Goal: Information Seeking & Learning: Learn about a topic

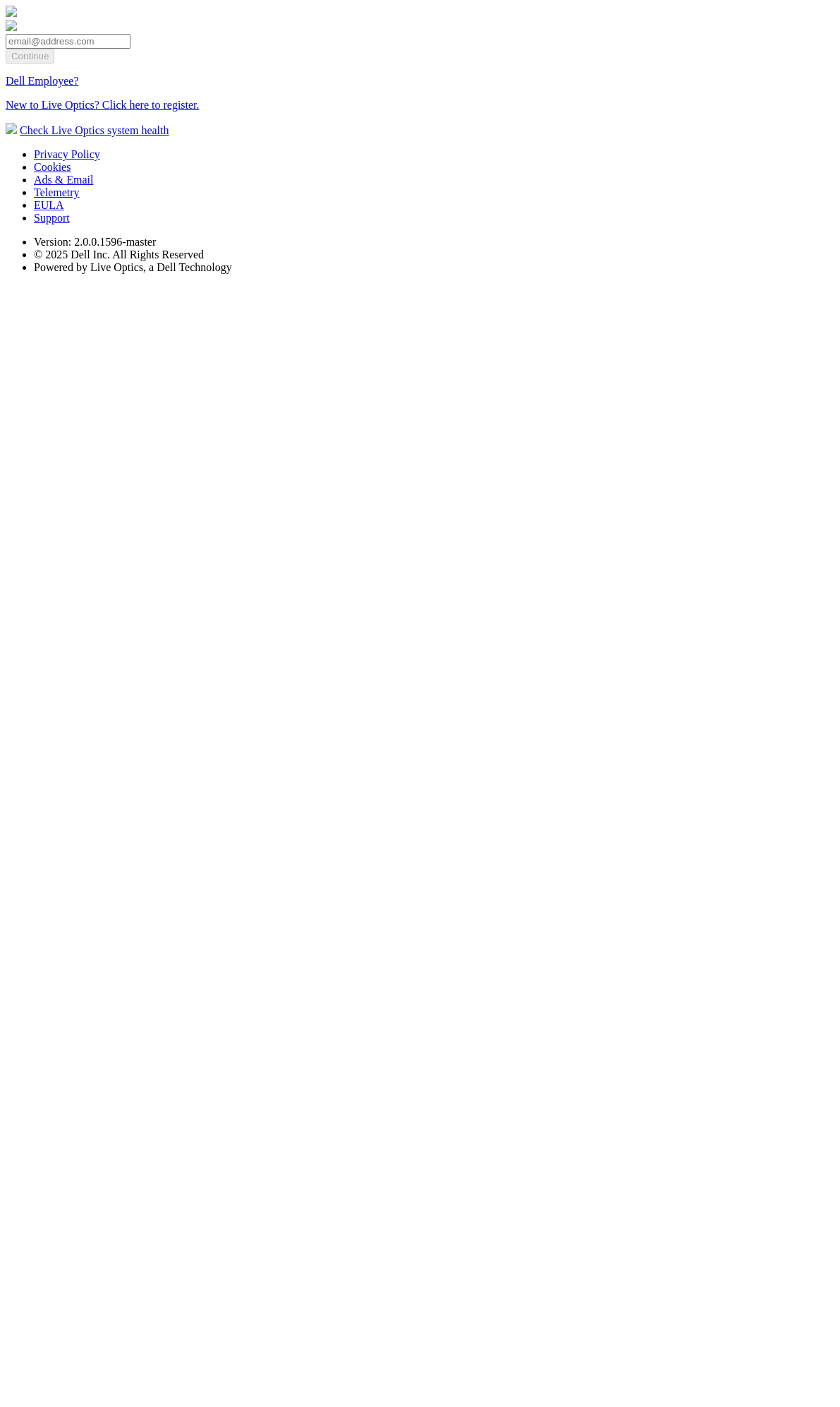
click at [130, 49] on input "email" at bounding box center [68, 41] width 125 height 15
type input "[EMAIL_ADDRESS][DOMAIN_NAME]"
click at [54, 63] on input "Continue" at bounding box center [29, 56] width 49 height 15
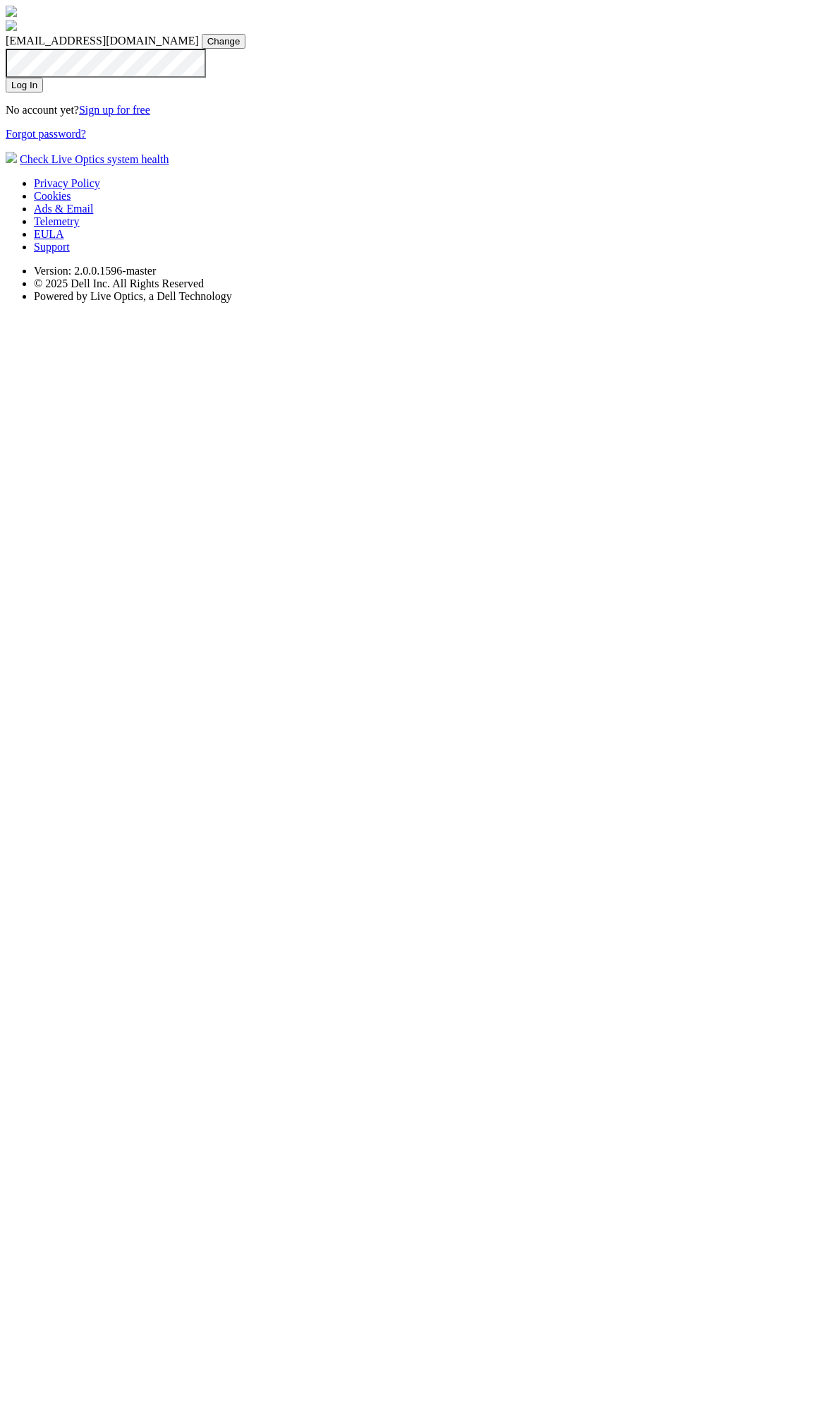
click at [43, 93] on input "Log In" at bounding box center [24, 85] width 37 height 15
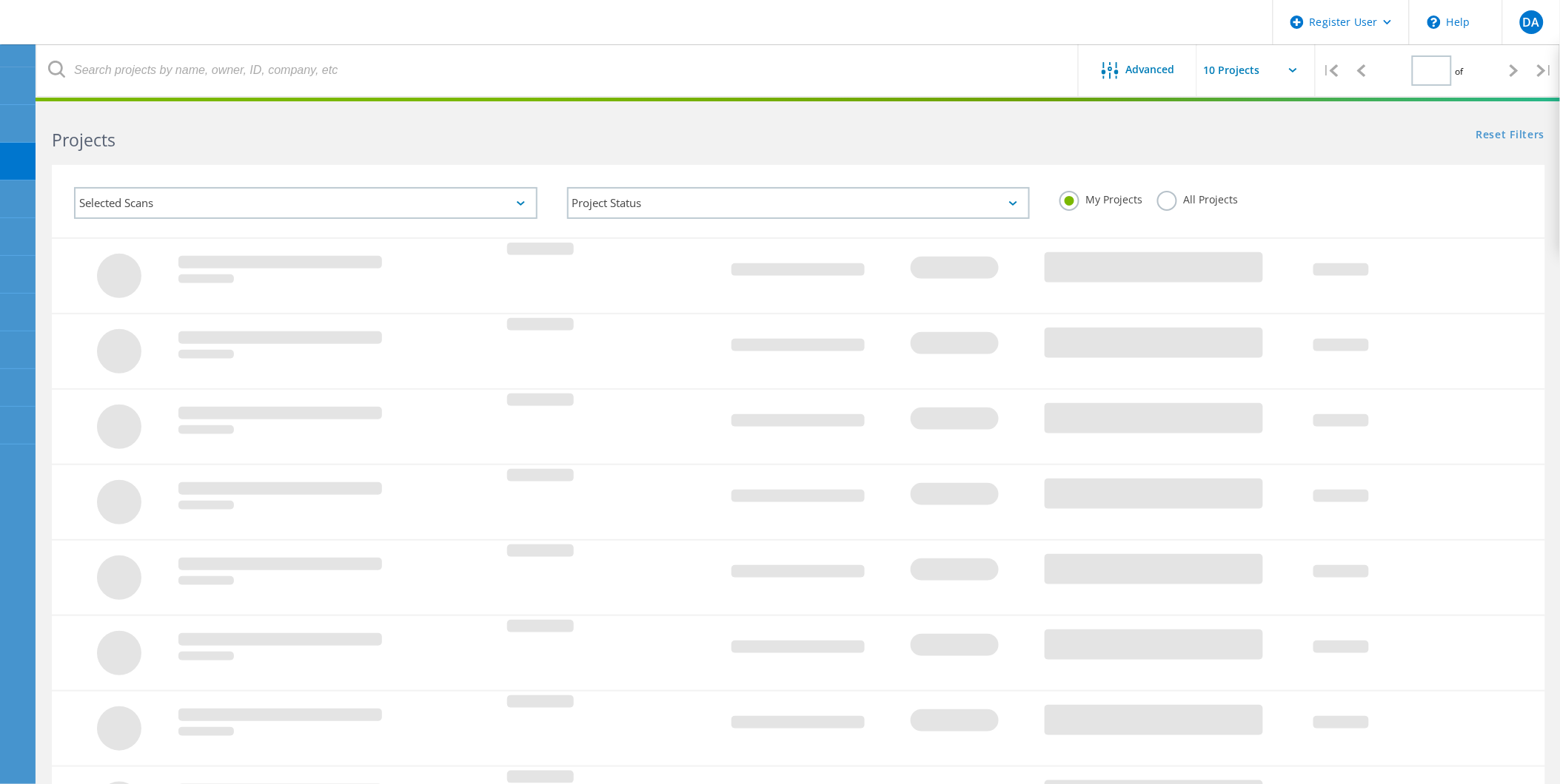
type input "1"
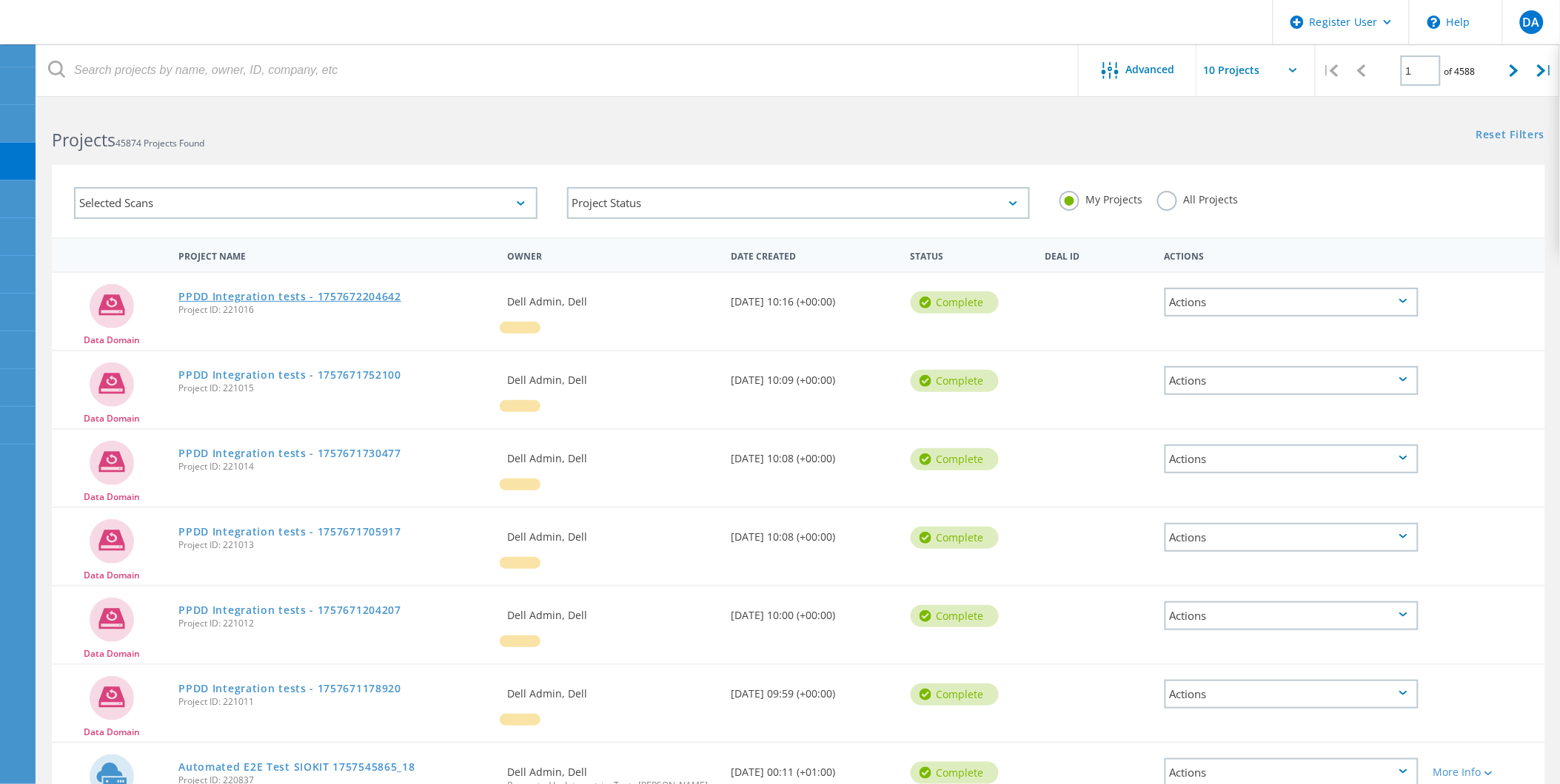
click at [348, 291] on link "PPDD Integration tests - 1757672204642" at bounding box center [289, 296] width 223 height 11
click at [372, 196] on div "Selected Scans" at bounding box center [305, 202] width 463 height 32
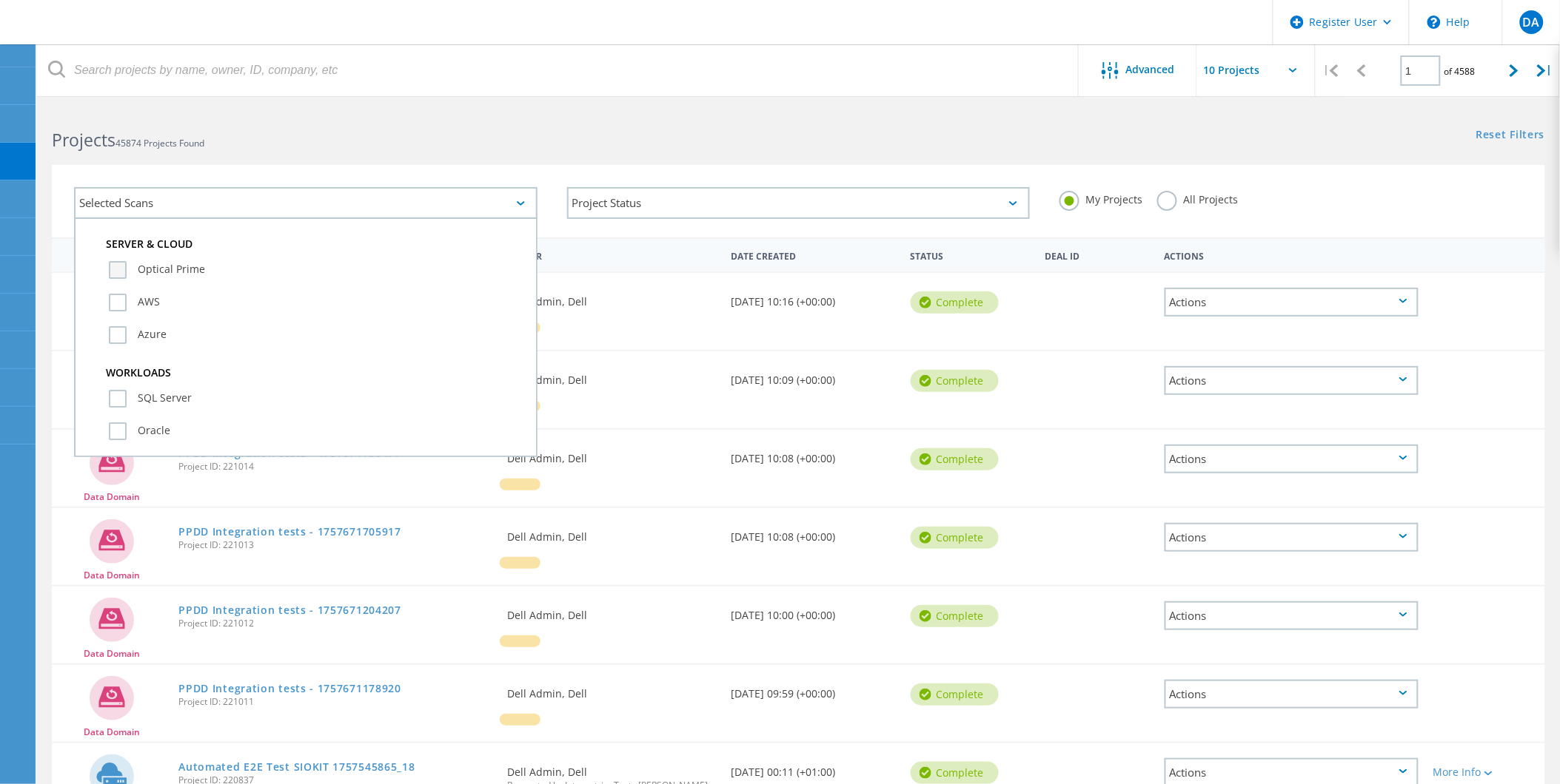
click at [177, 270] on label "Optical Prime" at bounding box center [318, 270] width 420 height 18
click at [0, 0] on input "Optical Prime" at bounding box center [0, 0] width 0 height 0
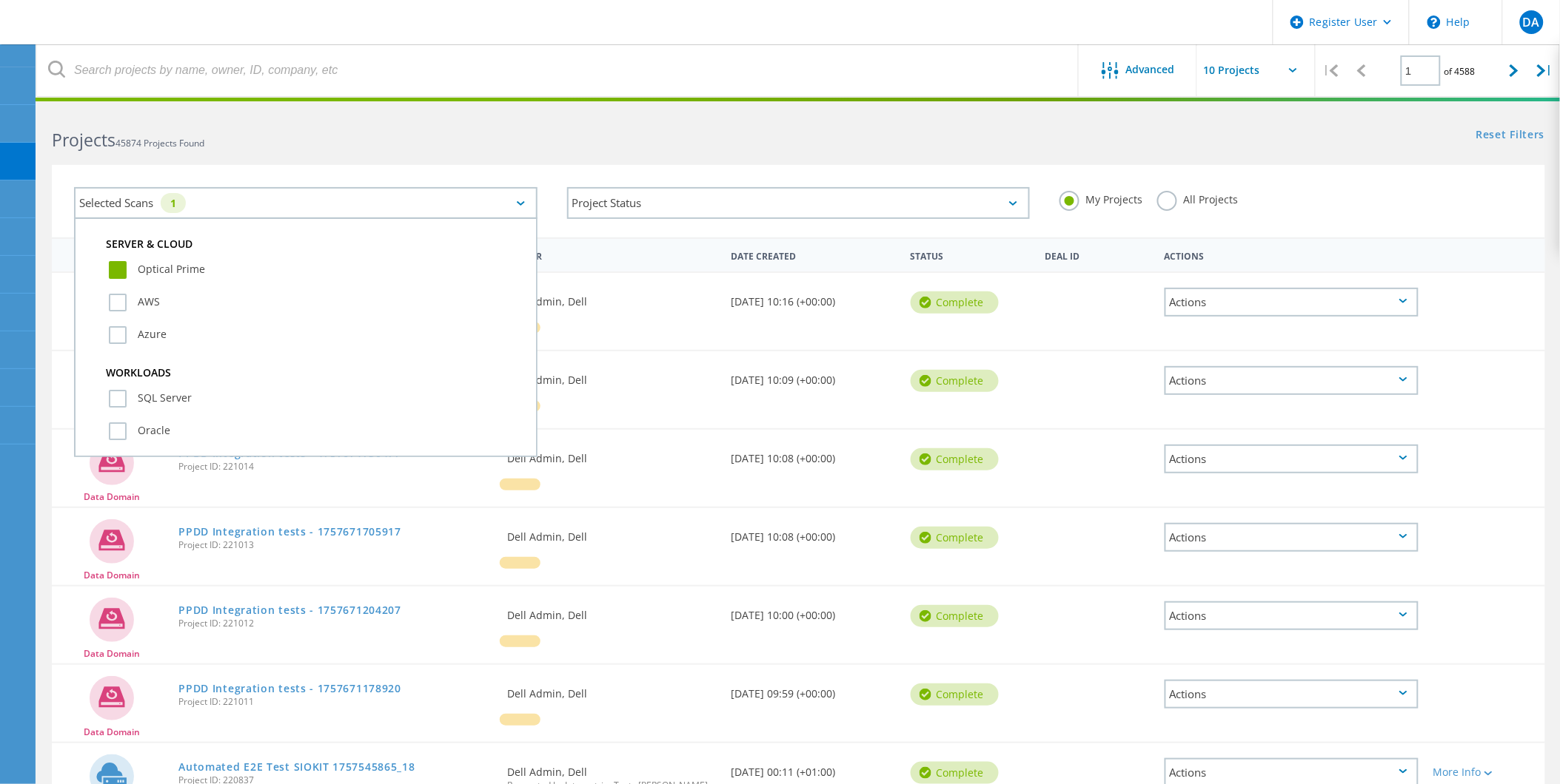
click at [1207, 203] on label "All Projects" at bounding box center [1197, 197] width 81 height 14
click at [0, 0] on input "All Projects" at bounding box center [0, 0] width 0 height 0
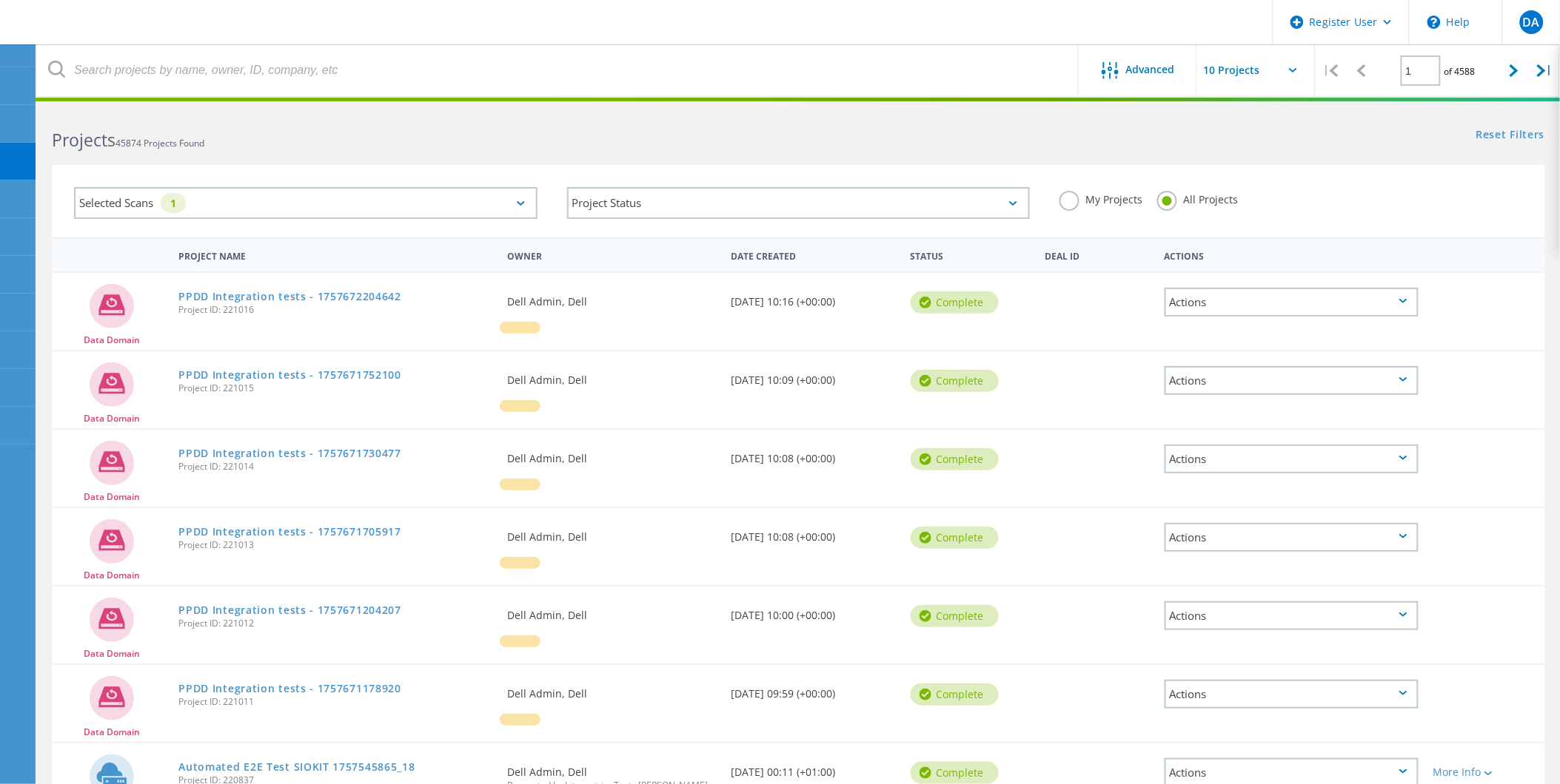
click at [1468, 193] on div "My Projects All Projects" at bounding box center [1290, 200] width 493 height 55
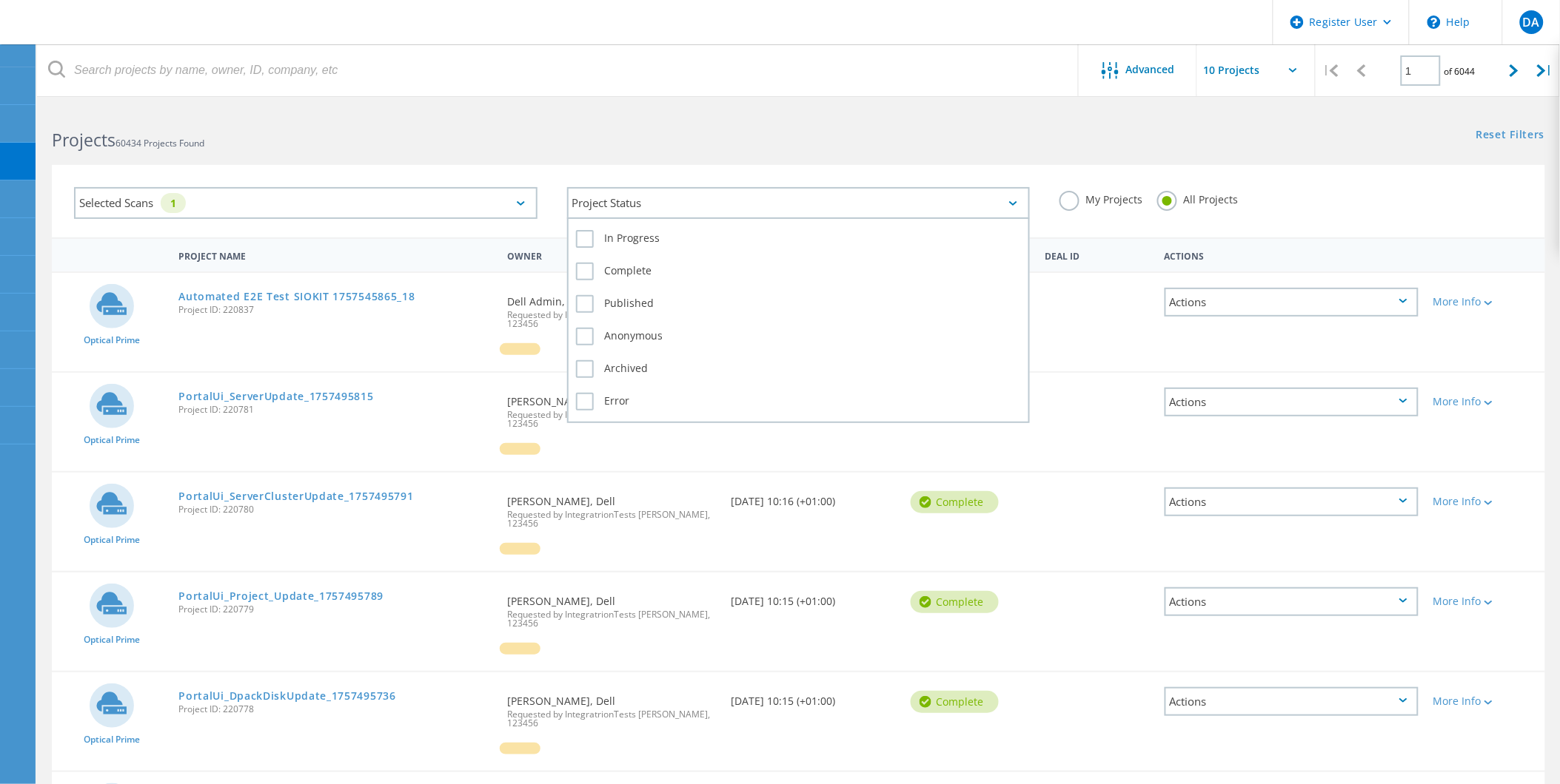
click at [653, 201] on div "Project Status" at bounding box center [799, 202] width 463 height 32
click at [618, 233] on label "In Progress" at bounding box center [798, 239] width 446 height 18
click at [0, 0] on input "In Progress" at bounding box center [0, 0] width 0 height 0
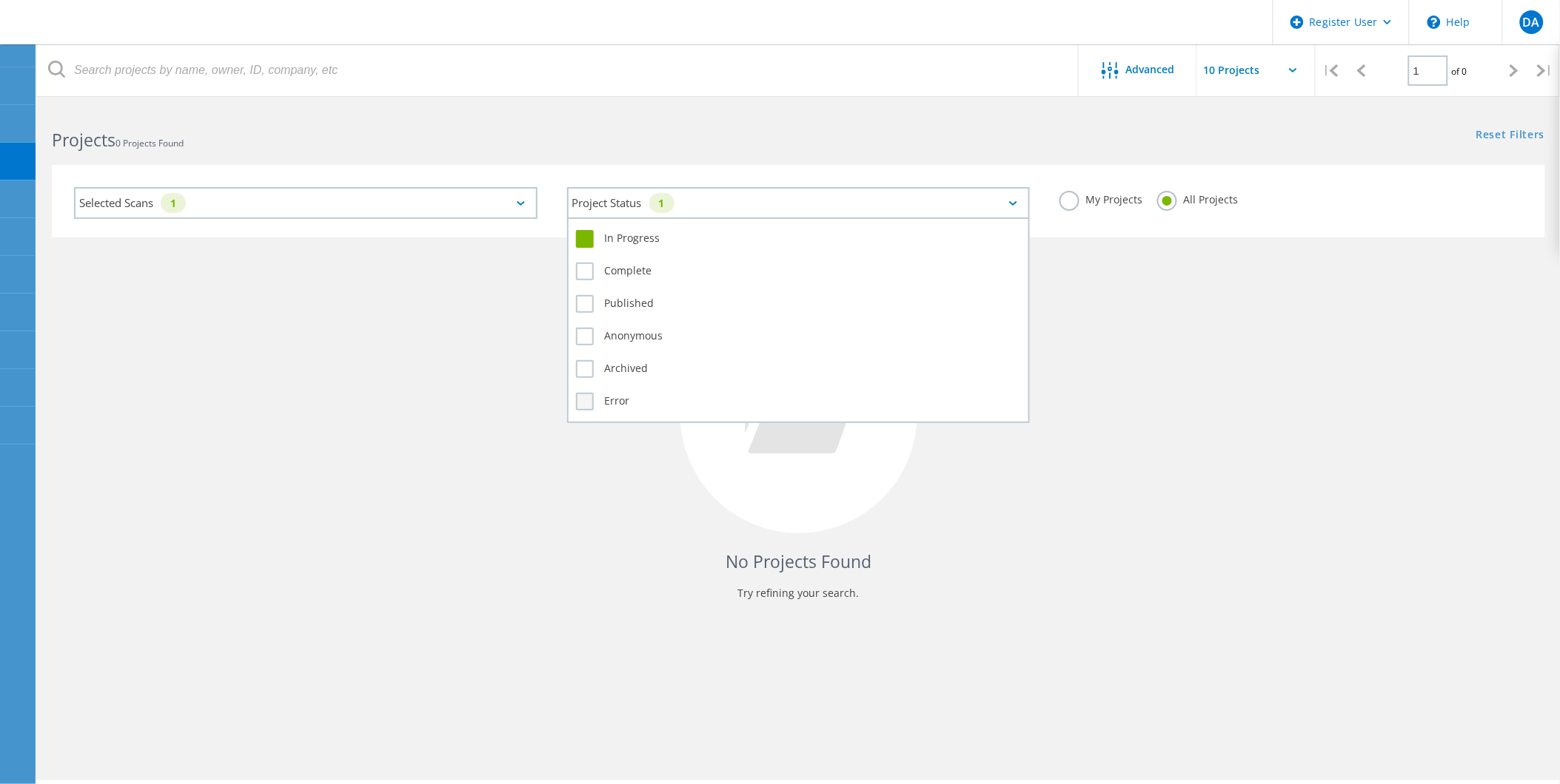
click at [624, 393] on label "Error" at bounding box center [798, 402] width 446 height 18
click at [0, 0] on input "Error" at bounding box center [0, 0] width 0 height 0
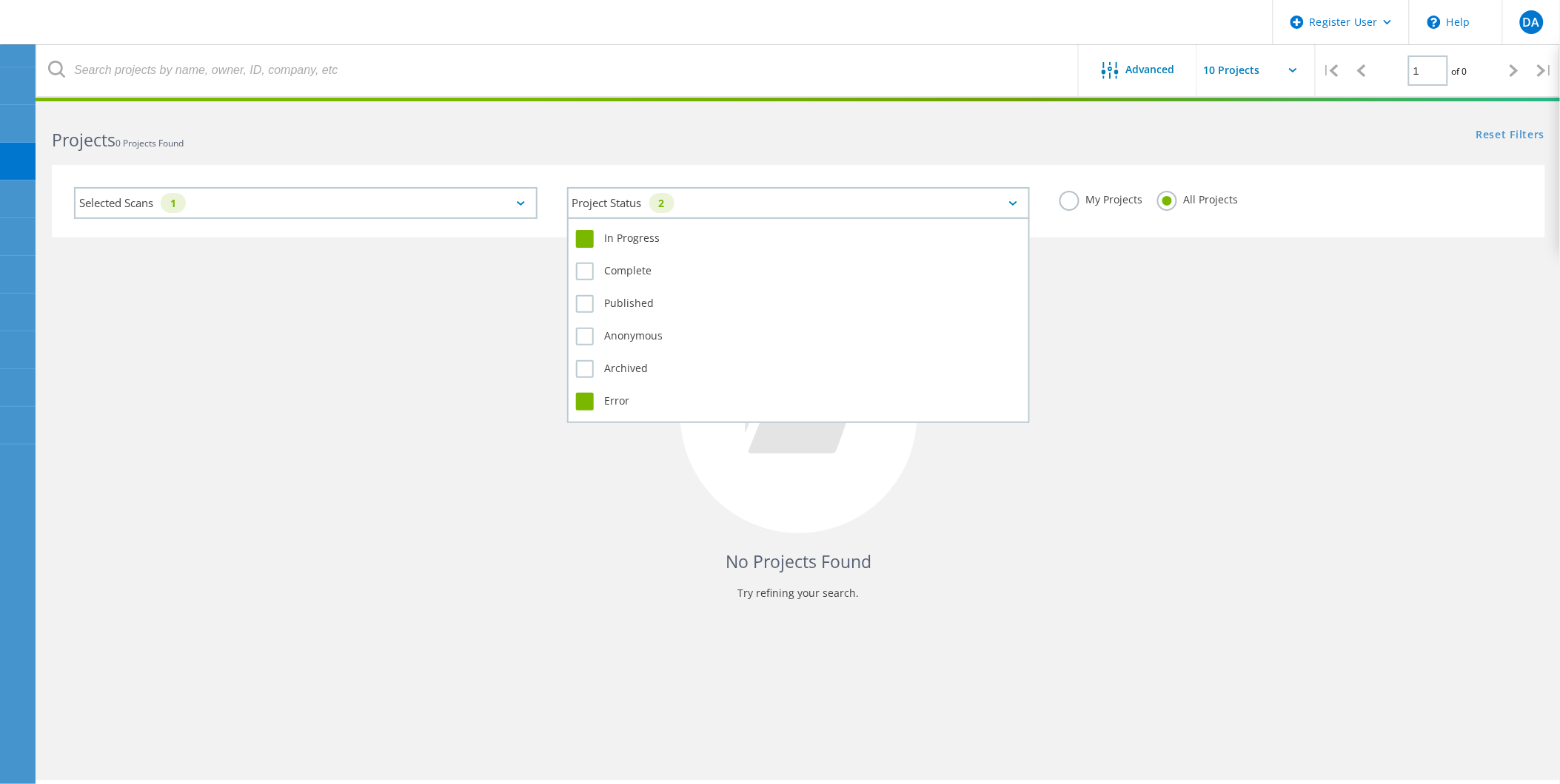
click at [602, 230] on label "In Progress" at bounding box center [798, 239] width 446 height 18
click at [0, 0] on input "In Progress" at bounding box center [0, 0] width 0 height 0
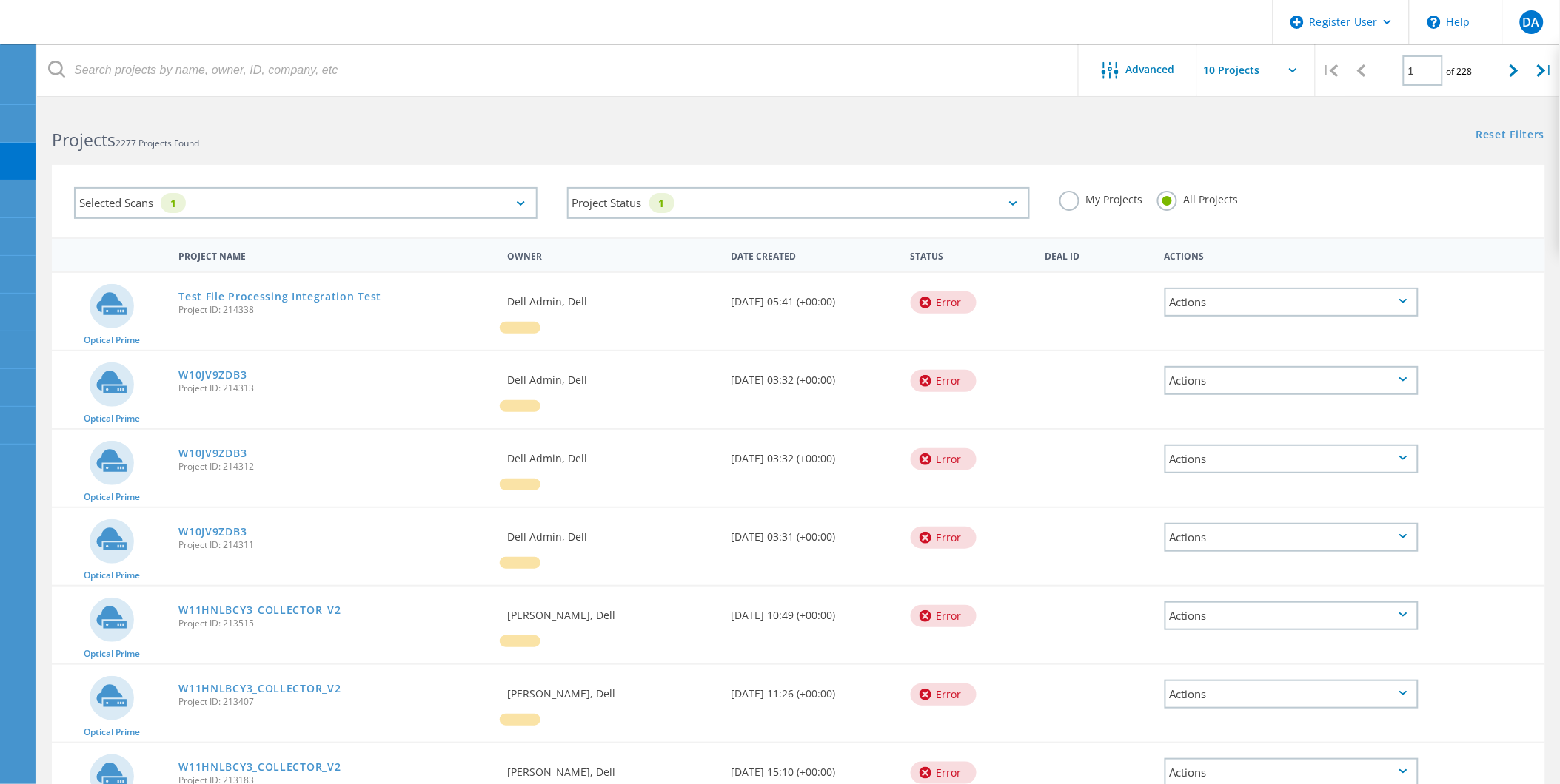
click at [1452, 223] on div "My Projects All Projects" at bounding box center [1290, 200] width 493 height 55
click at [556, 295] on div "Requested By Dell Admin, Dell" at bounding box center [611, 297] width 224 height 49
click at [334, 291] on link "Test File Processing Integration Test" at bounding box center [279, 296] width 203 height 11
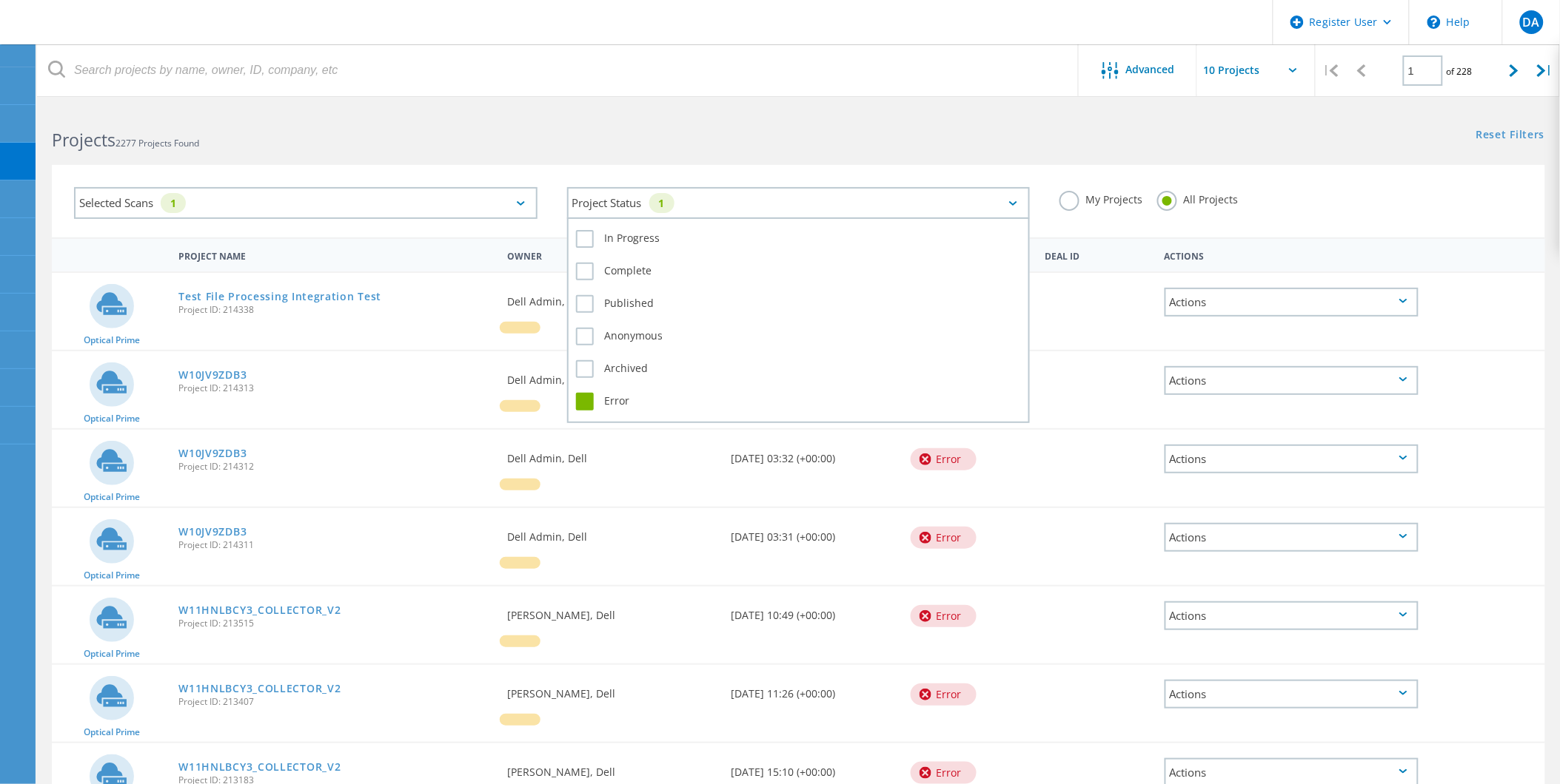
click at [798, 210] on div "Project Status 1" at bounding box center [799, 202] width 463 height 32
click at [624, 278] on div "Complete" at bounding box center [798, 275] width 446 height 32
click at [624, 268] on label "Complete" at bounding box center [798, 272] width 446 height 18
click at [0, 0] on input "Complete" at bounding box center [0, 0] width 0 height 0
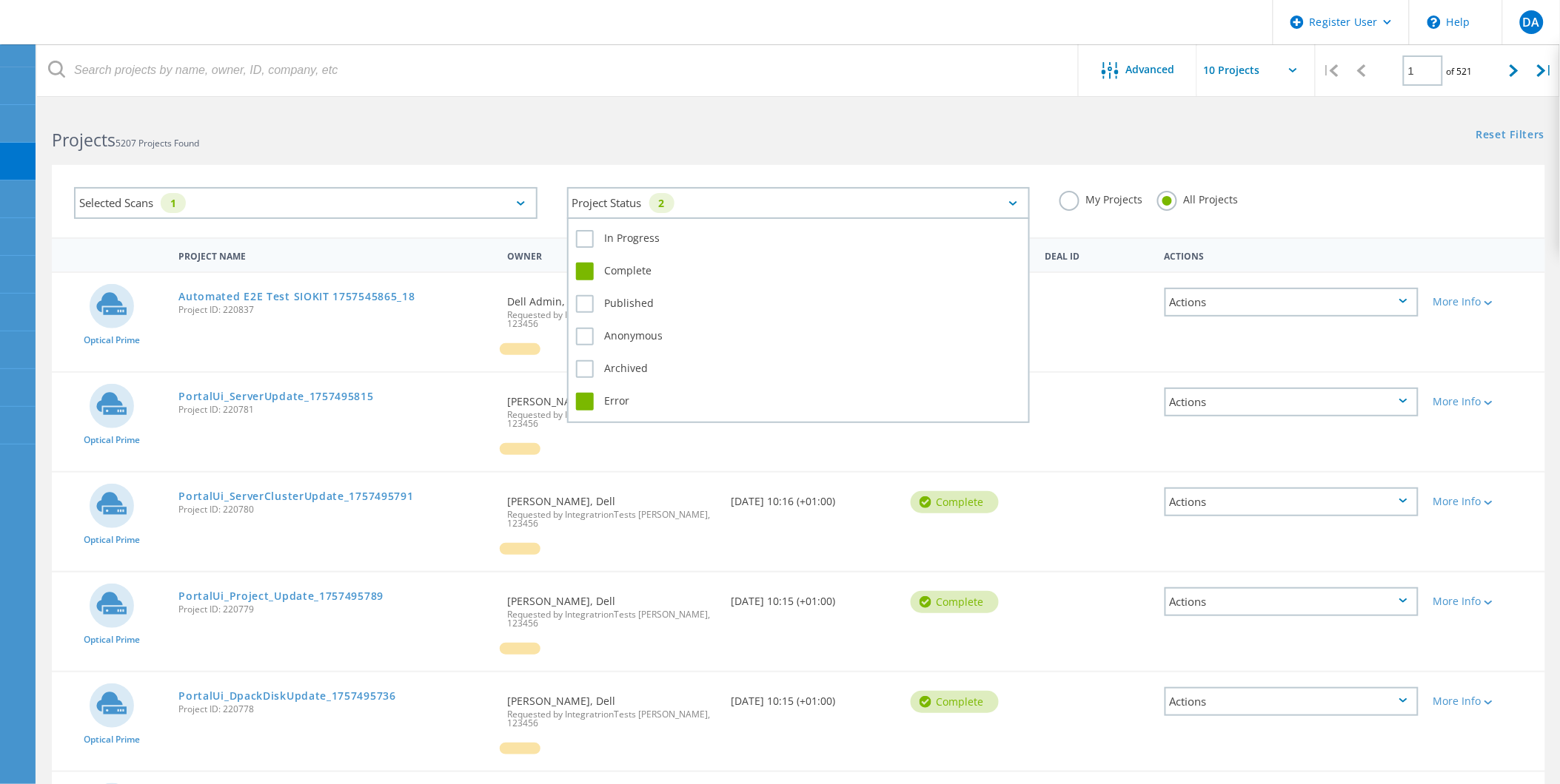
click at [601, 396] on label "Error" at bounding box center [798, 402] width 446 height 18
click at [0, 0] on input "Error" at bounding box center [0, 0] width 0 height 0
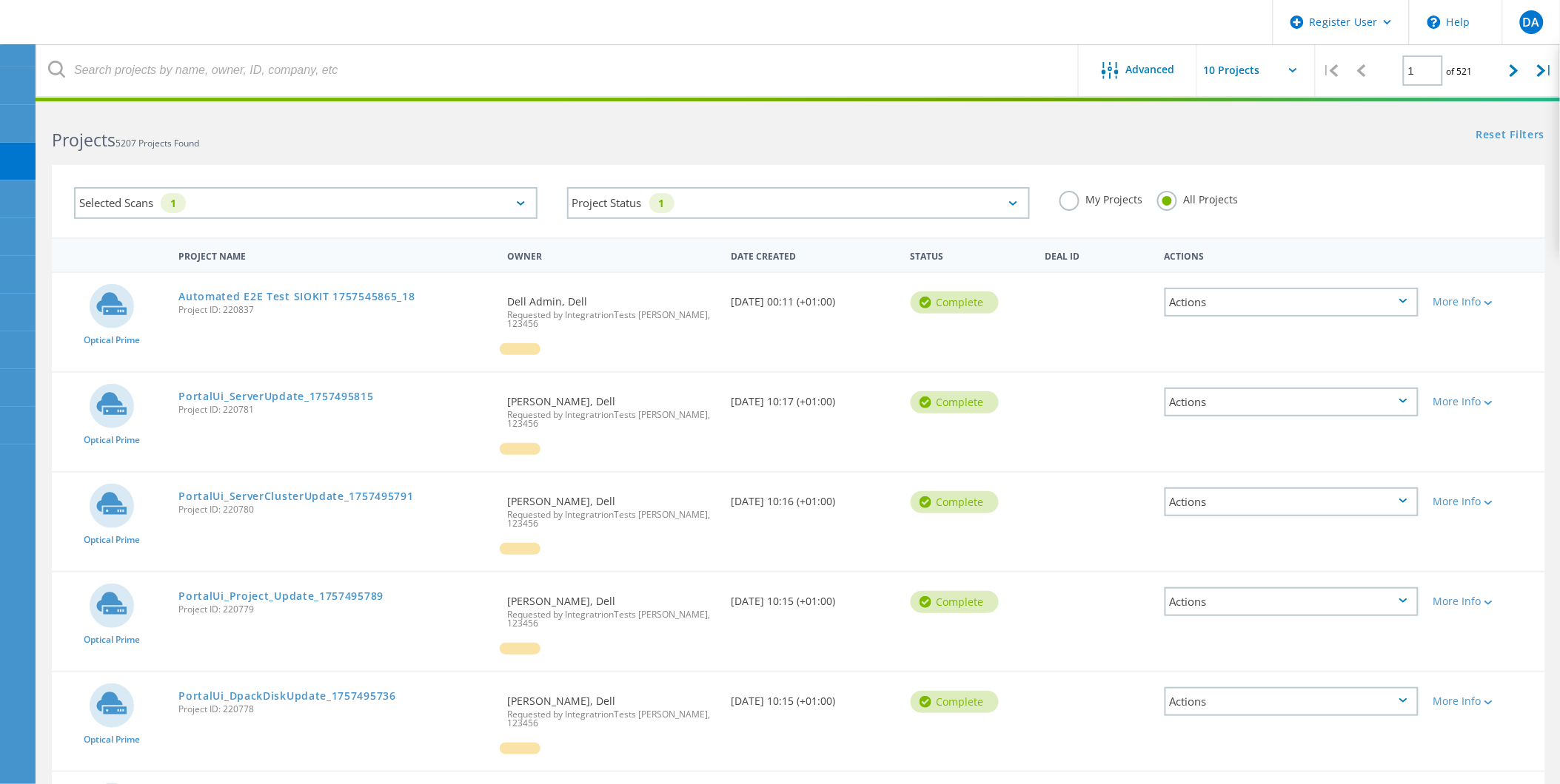
click at [1525, 238] on div "Project Name Owner Date Created Status Deal Id Actions" at bounding box center [798, 255] width 1494 height 34
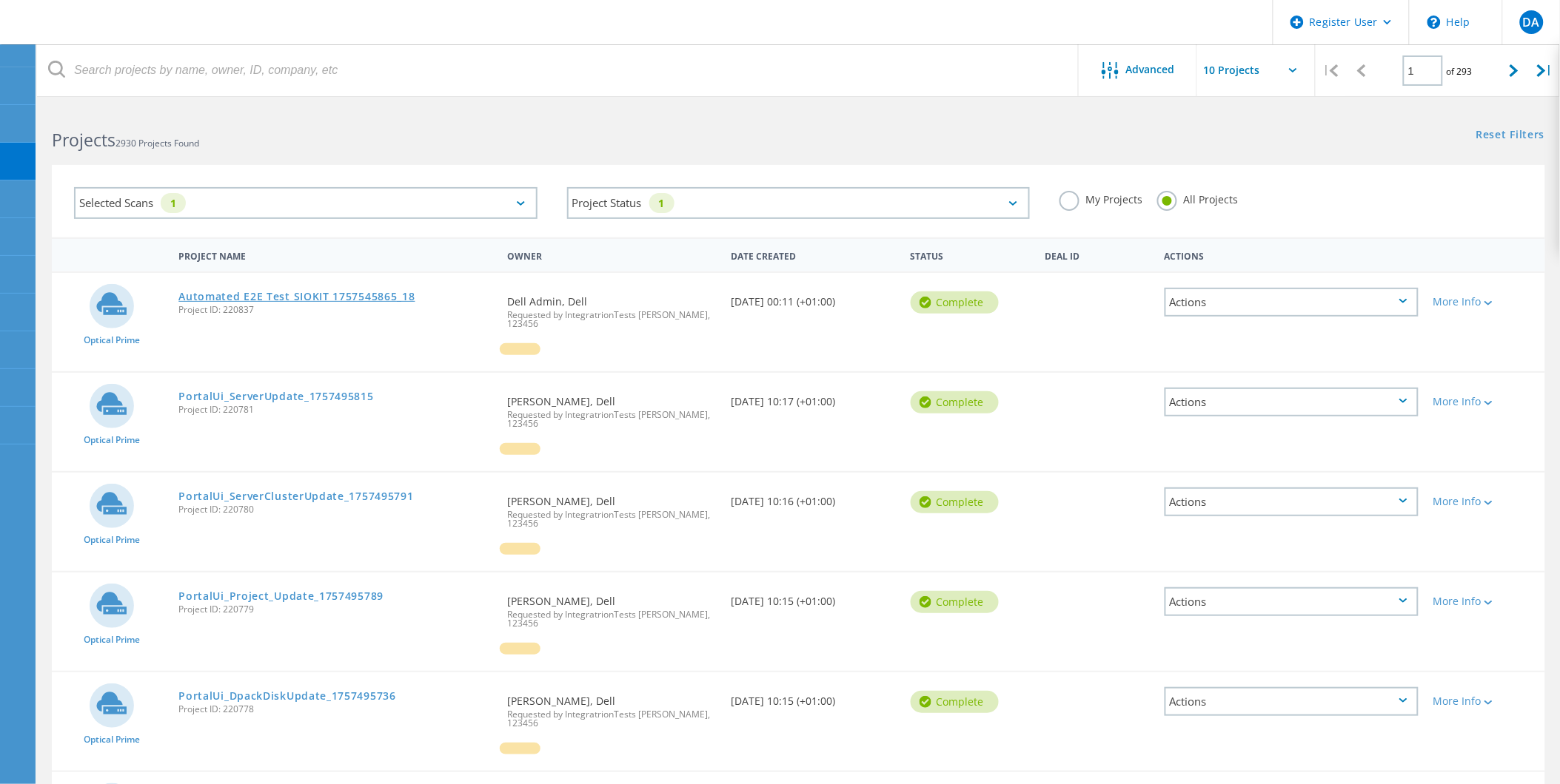
click at [271, 291] on link "Automated E2E Test SIOKIT 1757545865_18" at bounding box center [296, 296] width 236 height 11
click at [1097, 193] on label "My Projects" at bounding box center [1101, 197] width 83 height 14
click at [0, 0] on input "My Projects" at bounding box center [0, 0] width 0 height 0
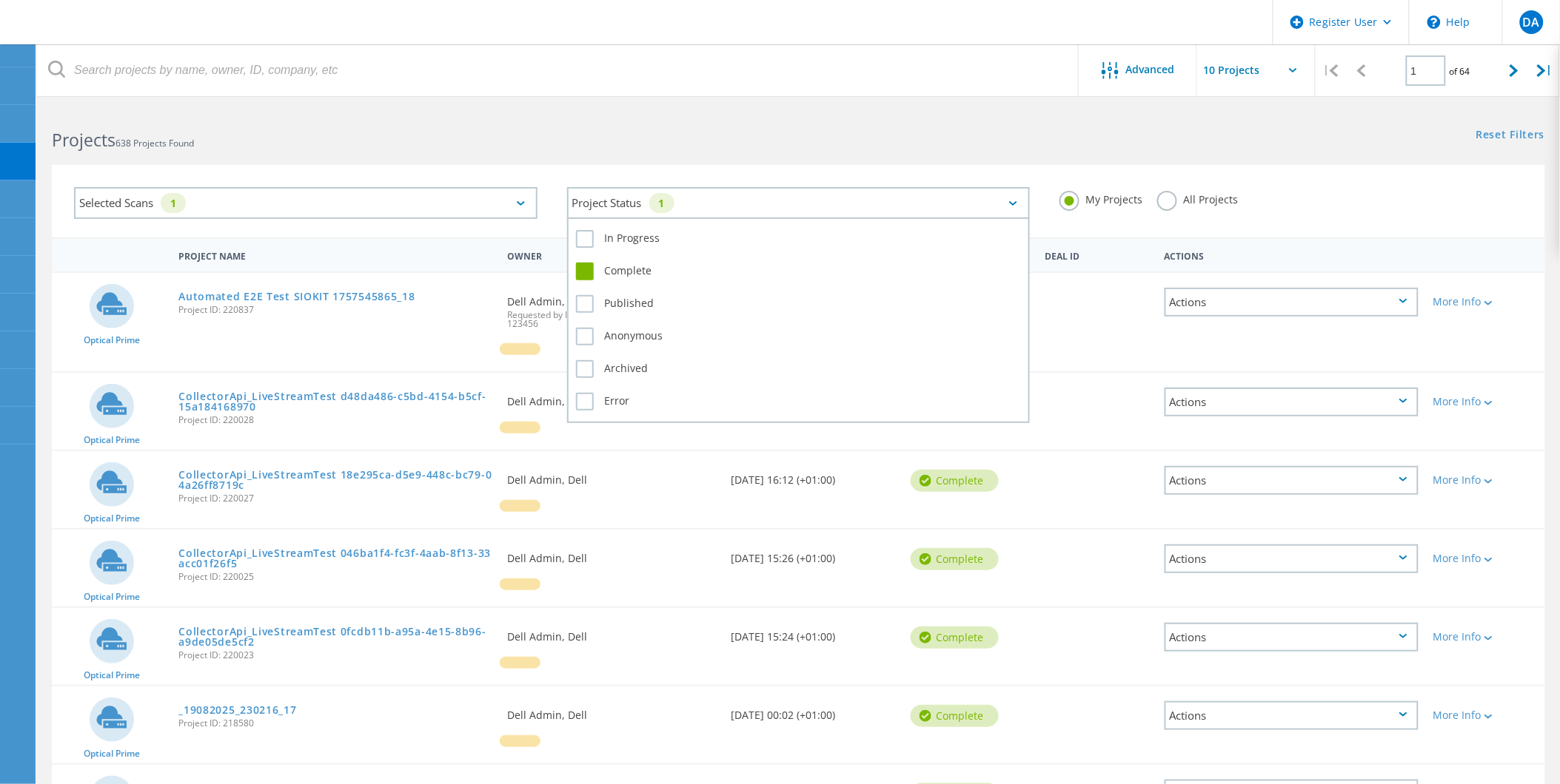
drag, startPoint x: 921, startPoint y: 188, endPoint x: 893, endPoint y: 193, distance: 28.4
click at [921, 188] on div "Project Status 1" at bounding box center [799, 202] width 463 height 32
click at [605, 265] on label "Complete" at bounding box center [798, 272] width 446 height 18
click at [0, 0] on input "Complete" at bounding box center [0, 0] width 0 height 0
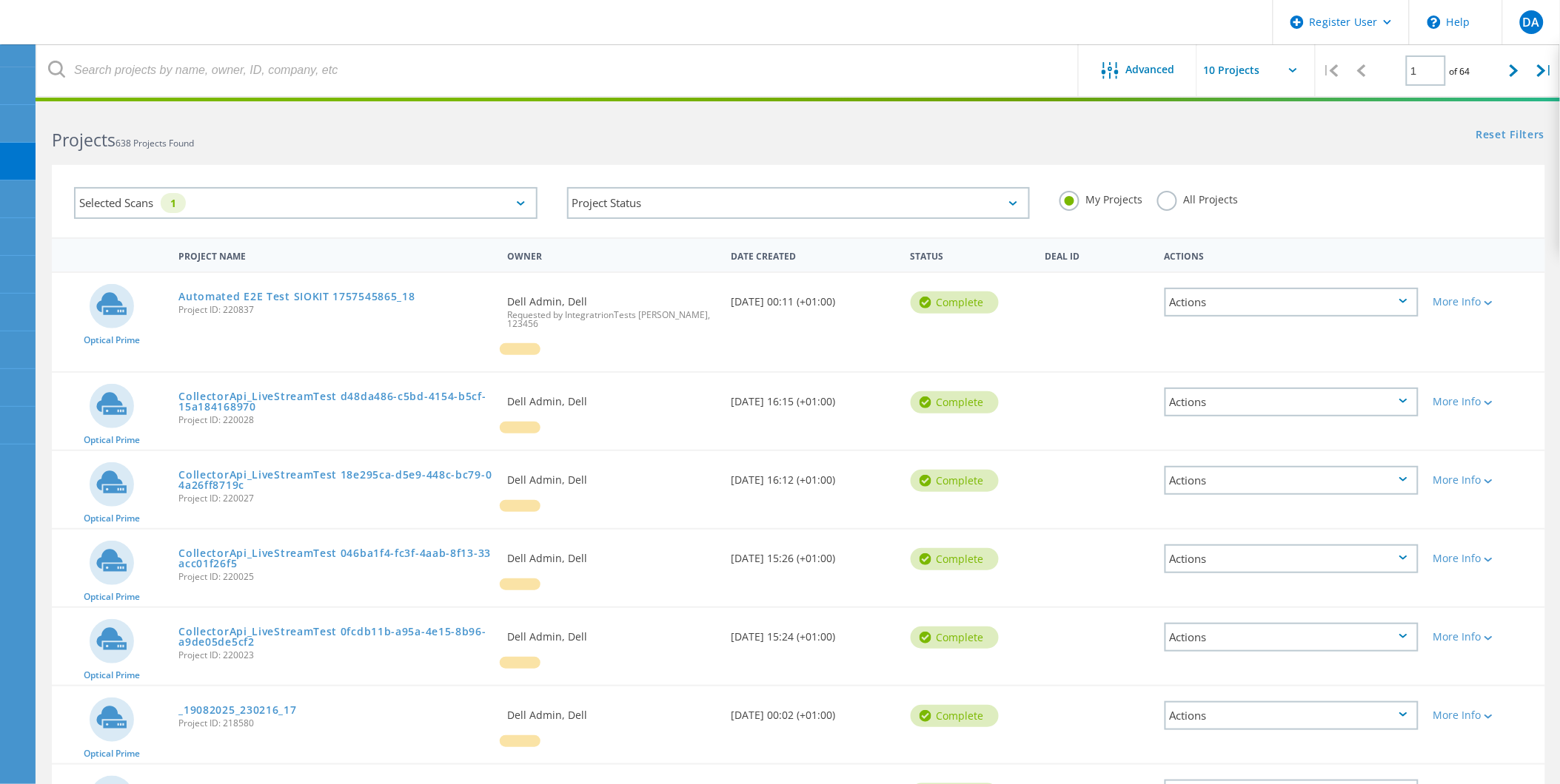
click at [1302, 189] on div "My Projects All Projects" at bounding box center [1290, 200] width 493 height 55
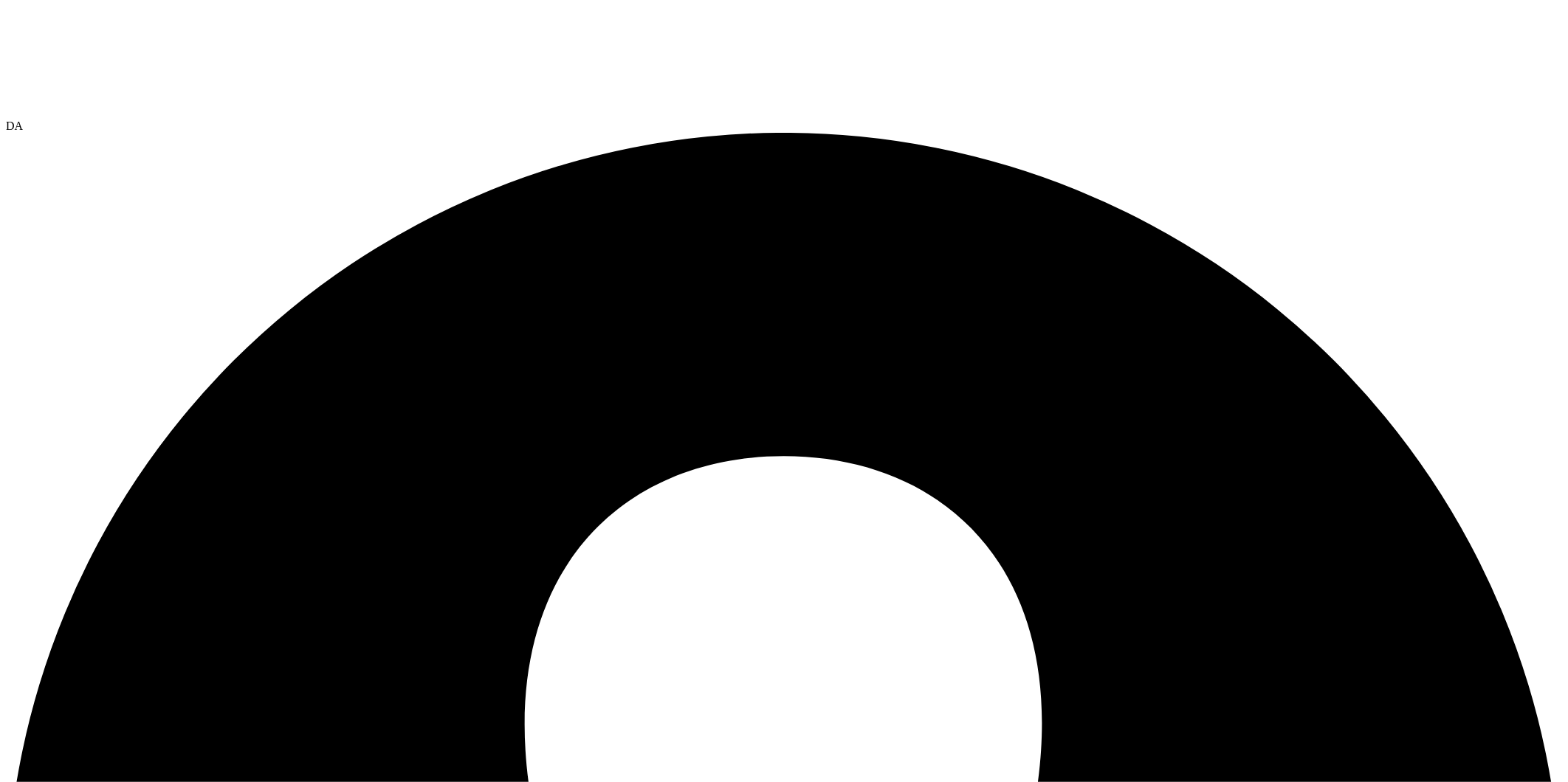
drag, startPoint x: 994, startPoint y: 383, endPoint x: 986, endPoint y: 382, distance: 8.1
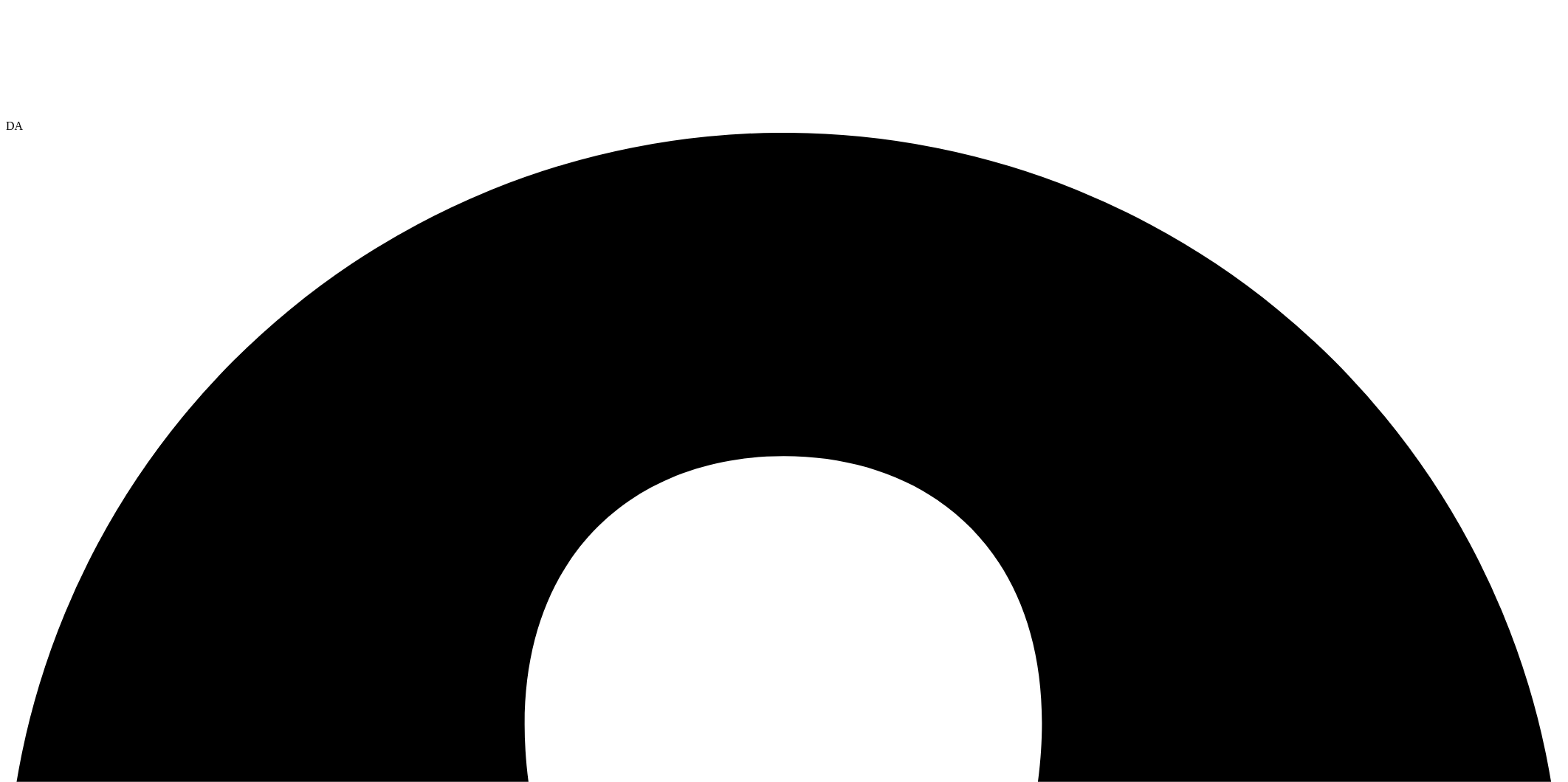
drag, startPoint x: 987, startPoint y: 389, endPoint x: 924, endPoint y: 355, distance: 71.6
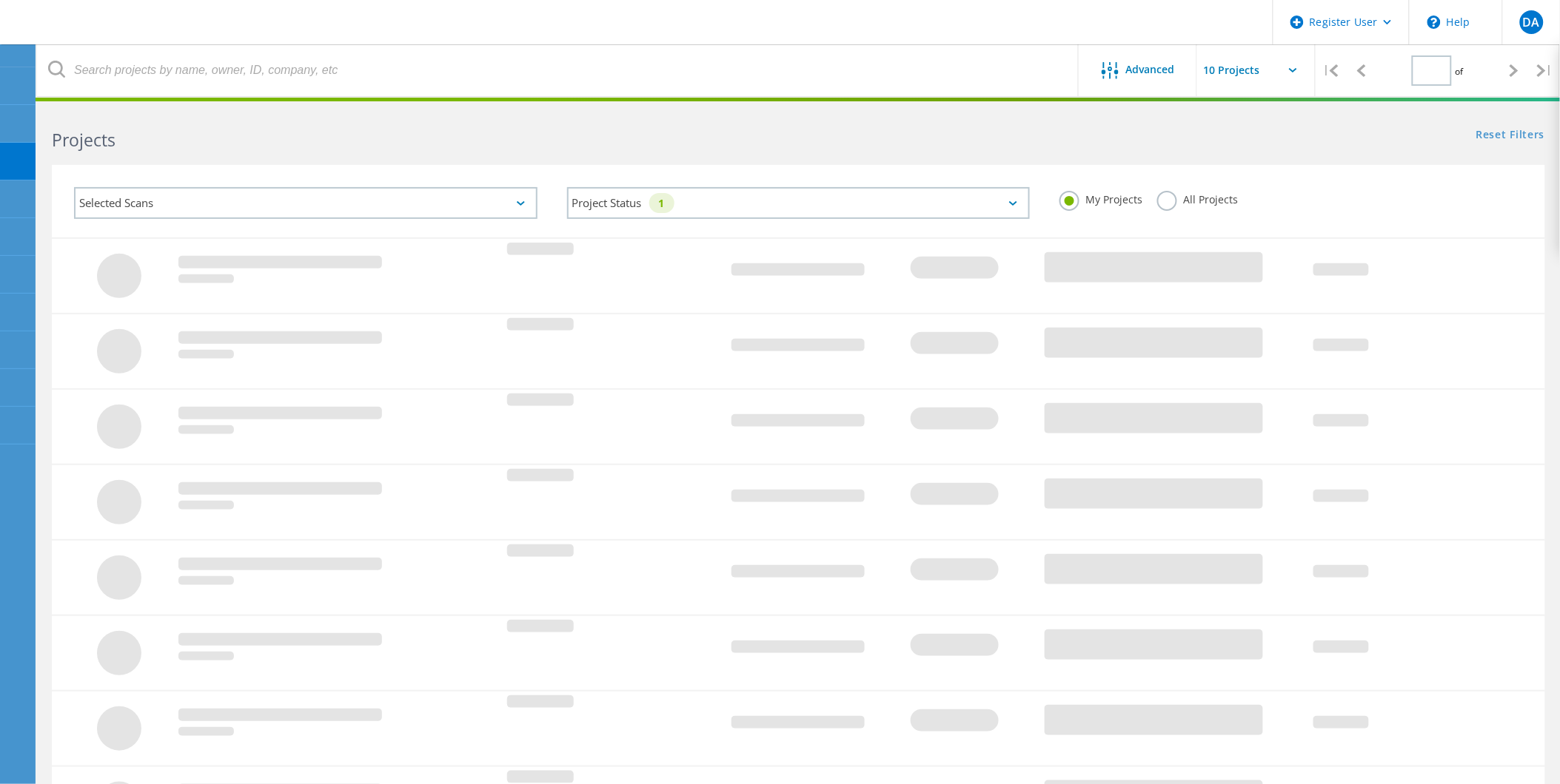
type input "1"
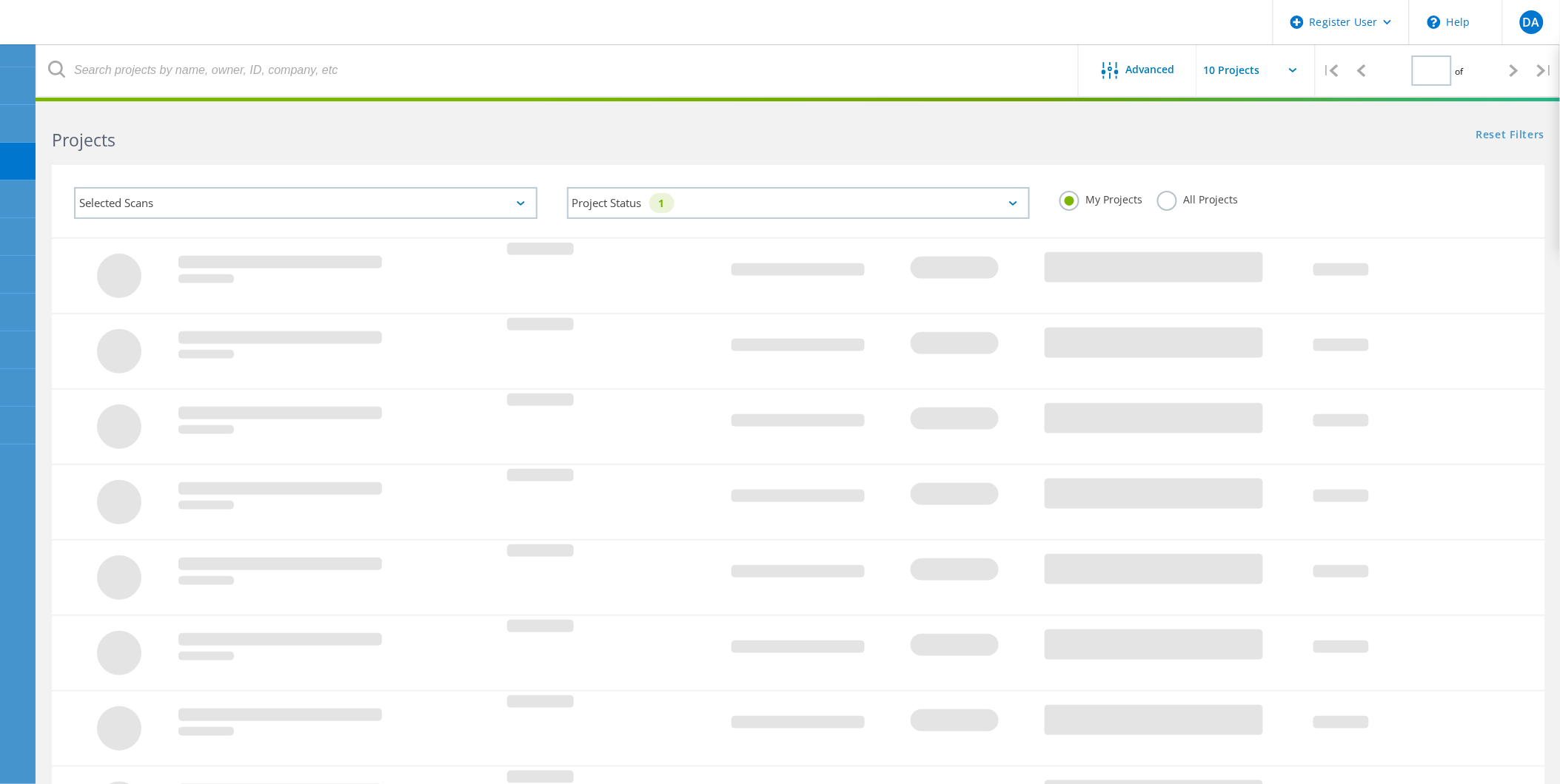
type input "1"
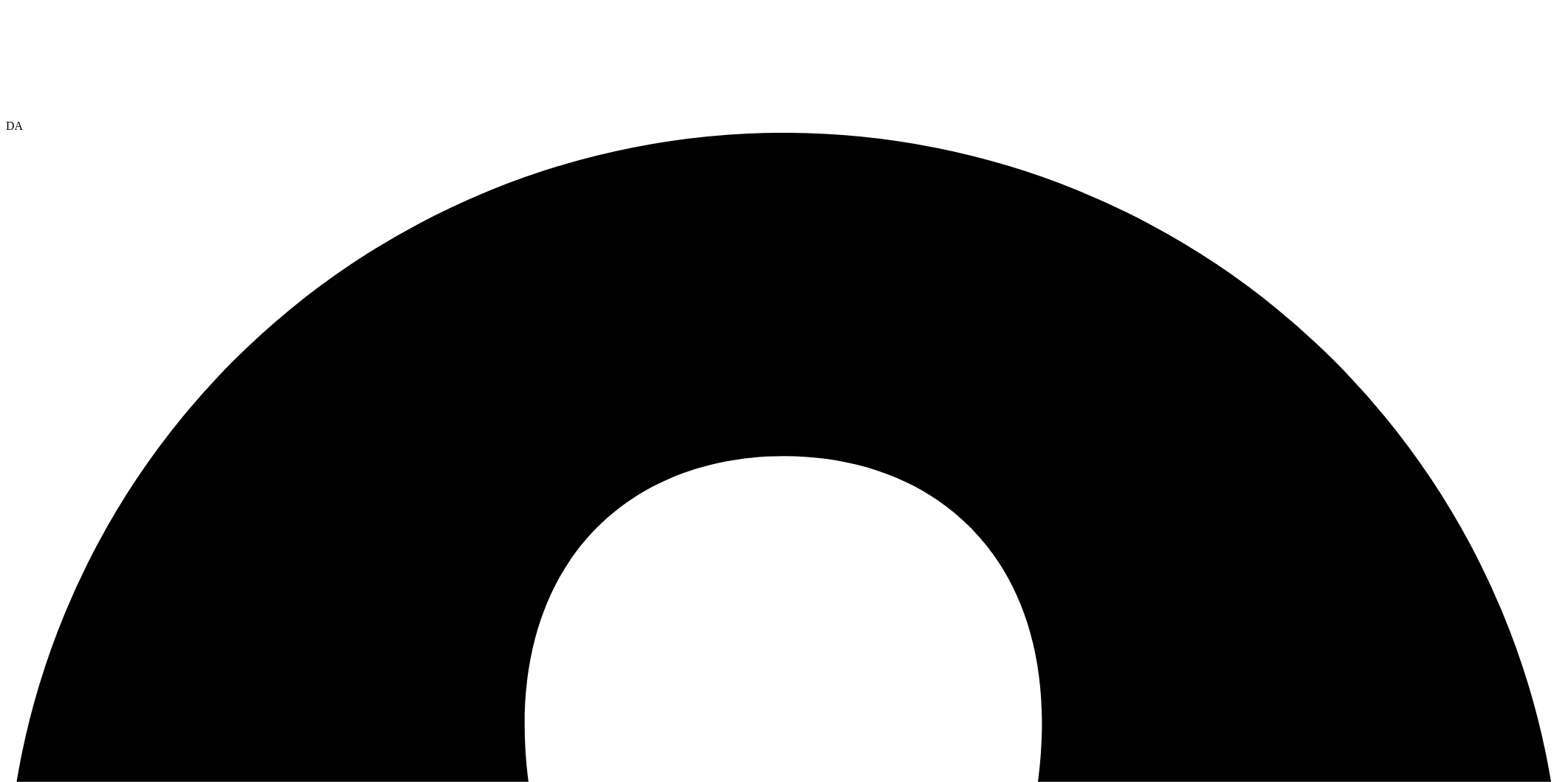
click at [123, 48] on div at bounding box center [784, 62] width 1557 height 114
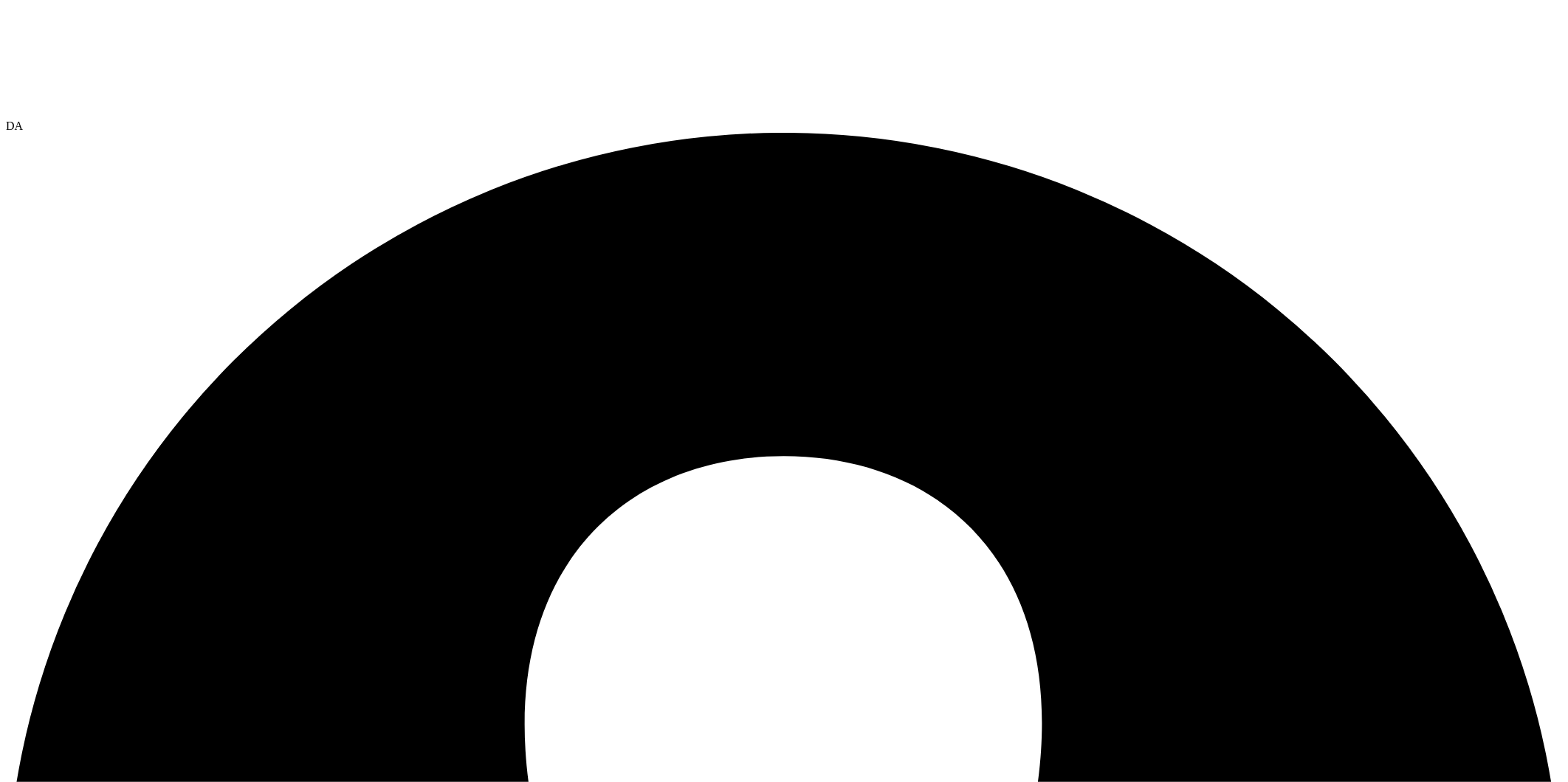
drag, startPoint x: 170, startPoint y: 56, endPoint x: 69, endPoint y: 55, distance: 101.0
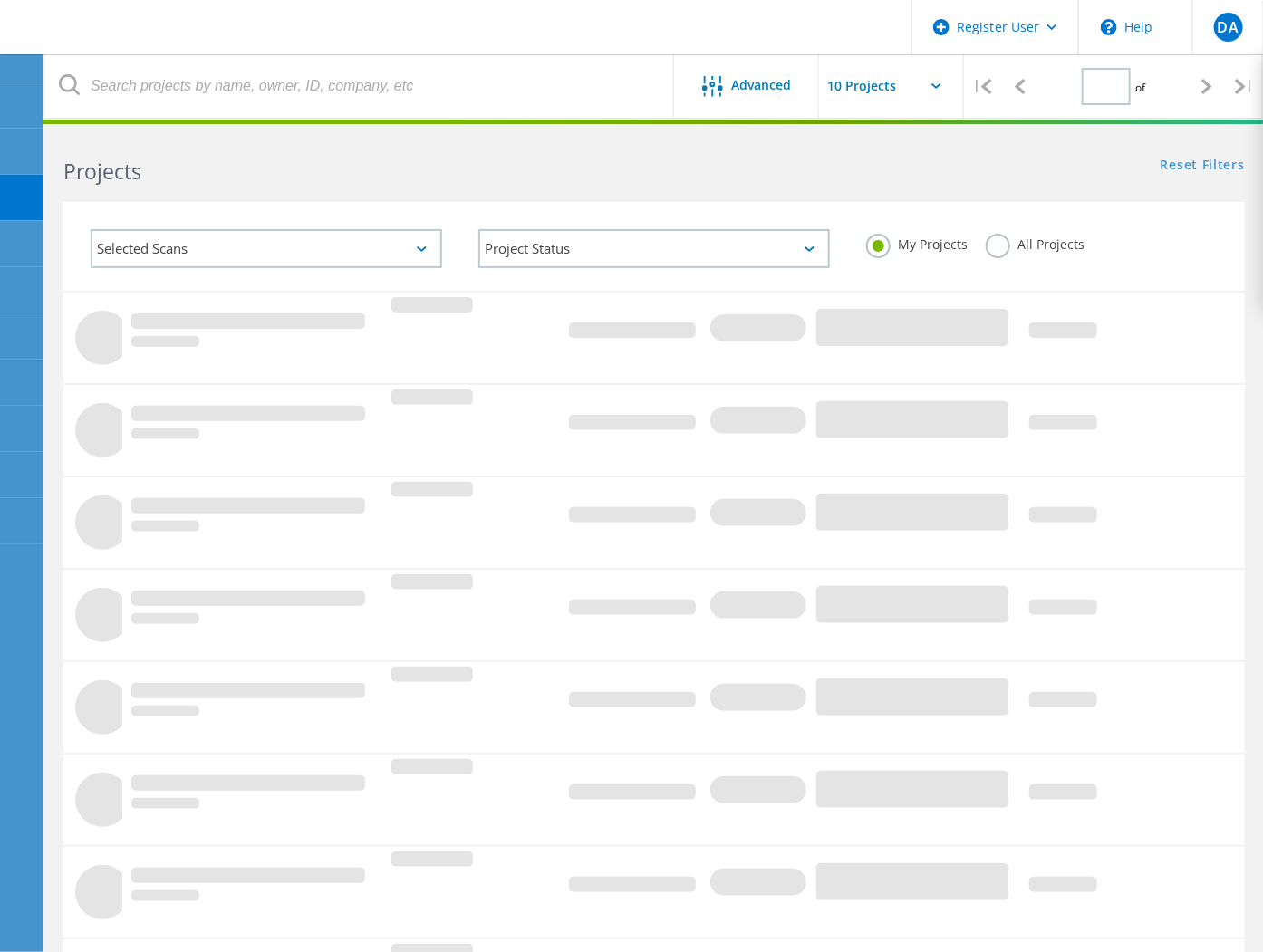
type input "1"
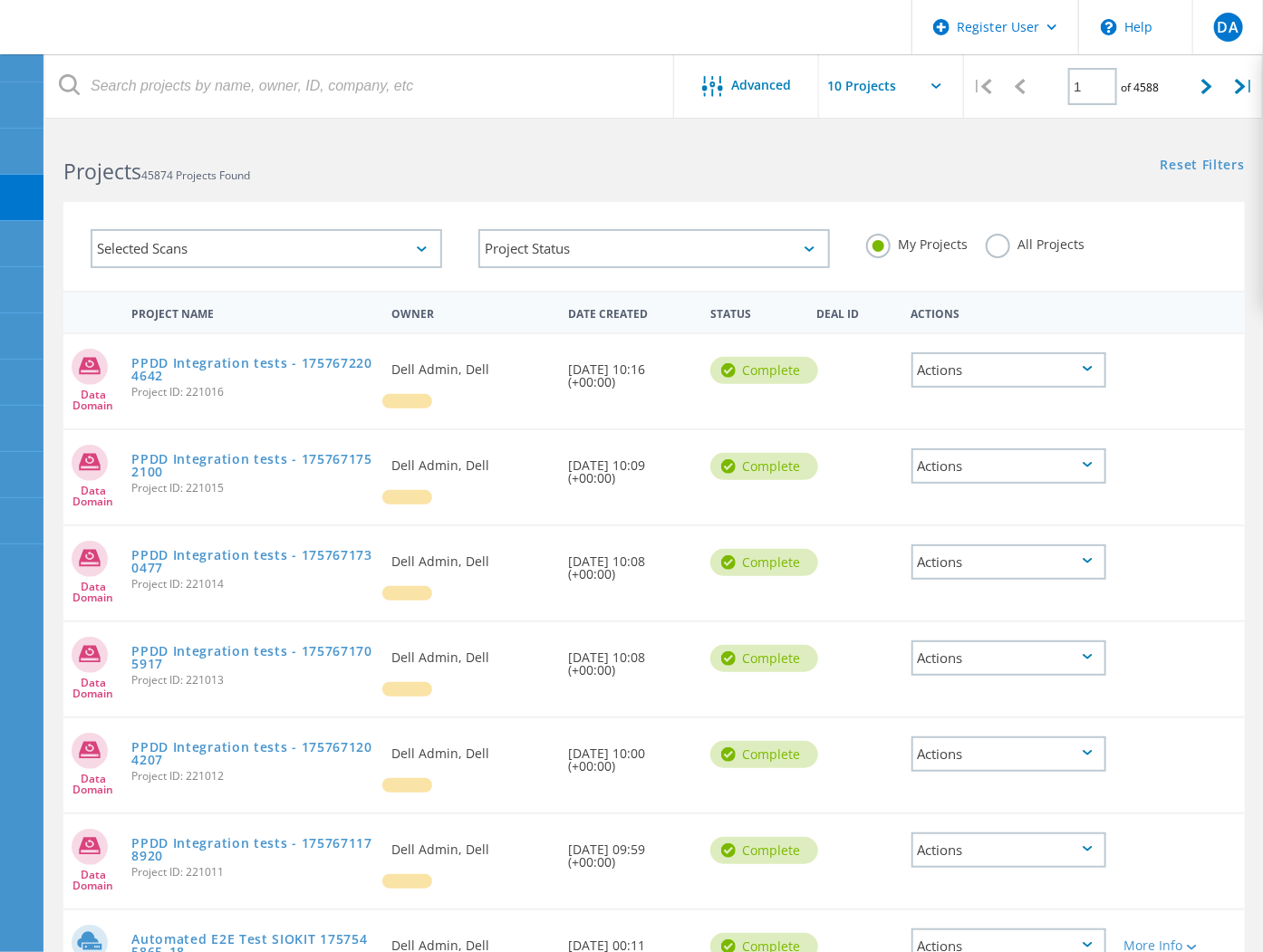
click at [274, 242] on div "Selected Scans" at bounding box center [265, 248] width 352 height 39
click at [207, 264] on div "Selected Scans" at bounding box center [265, 248] width 352 height 39
click at [381, 243] on div "Selected Scans" at bounding box center [265, 248] width 352 height 39
click at [421, 243] on div "Selected Scans" at bounding box center [265, 248] width 352 height 39
click at [980, 208] on div "Selected Scans Project Status In Progress Complete Published Anonymous Archived…" at bounding box center [654, 247] width 1182 height 89
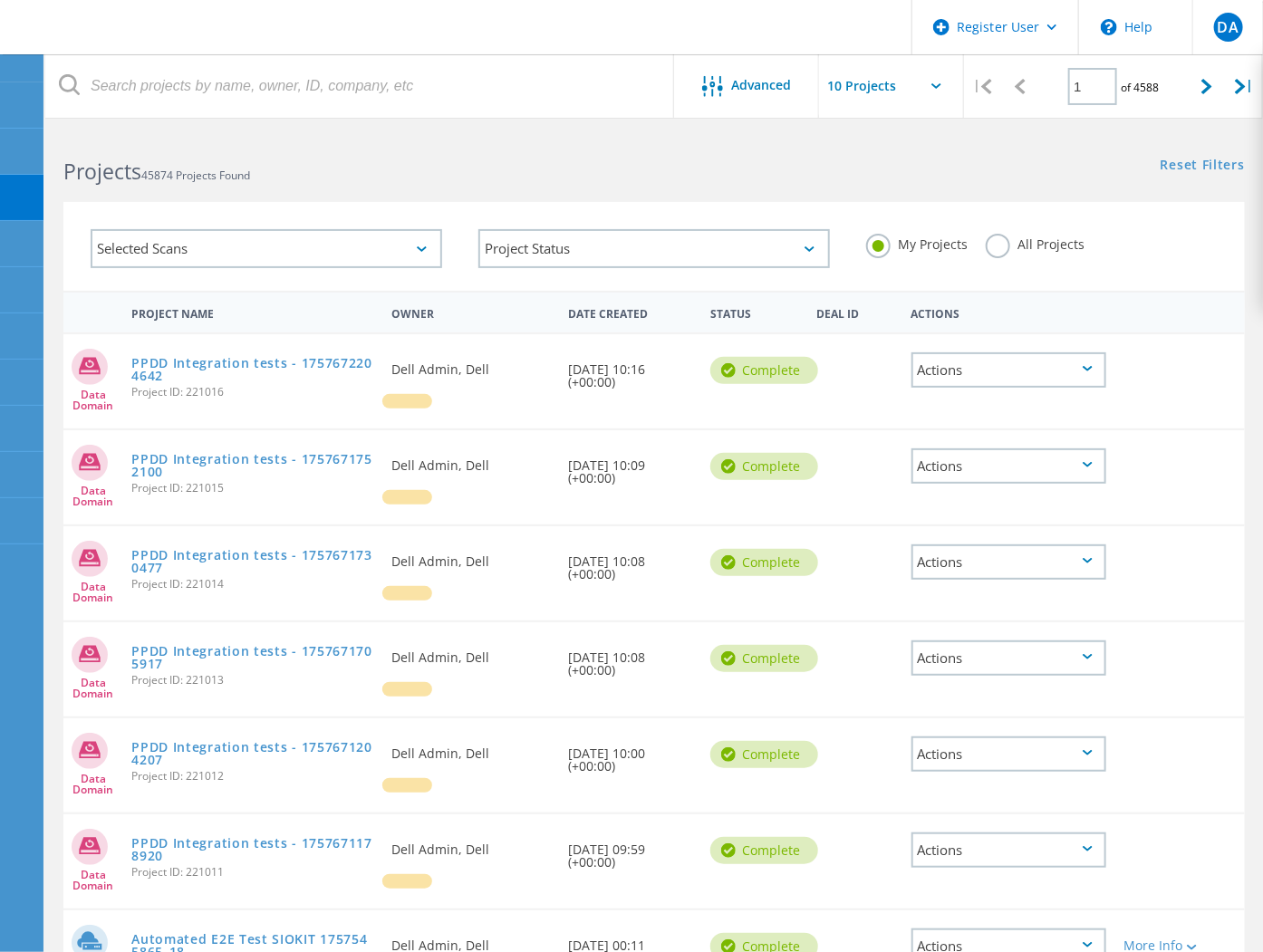
click at [342, 232] on div "Selected Scans" at bounding box center [265, 248] width 352 height 39
click at [129, 241] on div "Selected Scans" at bounding box center [265, 248] width 352 height 39
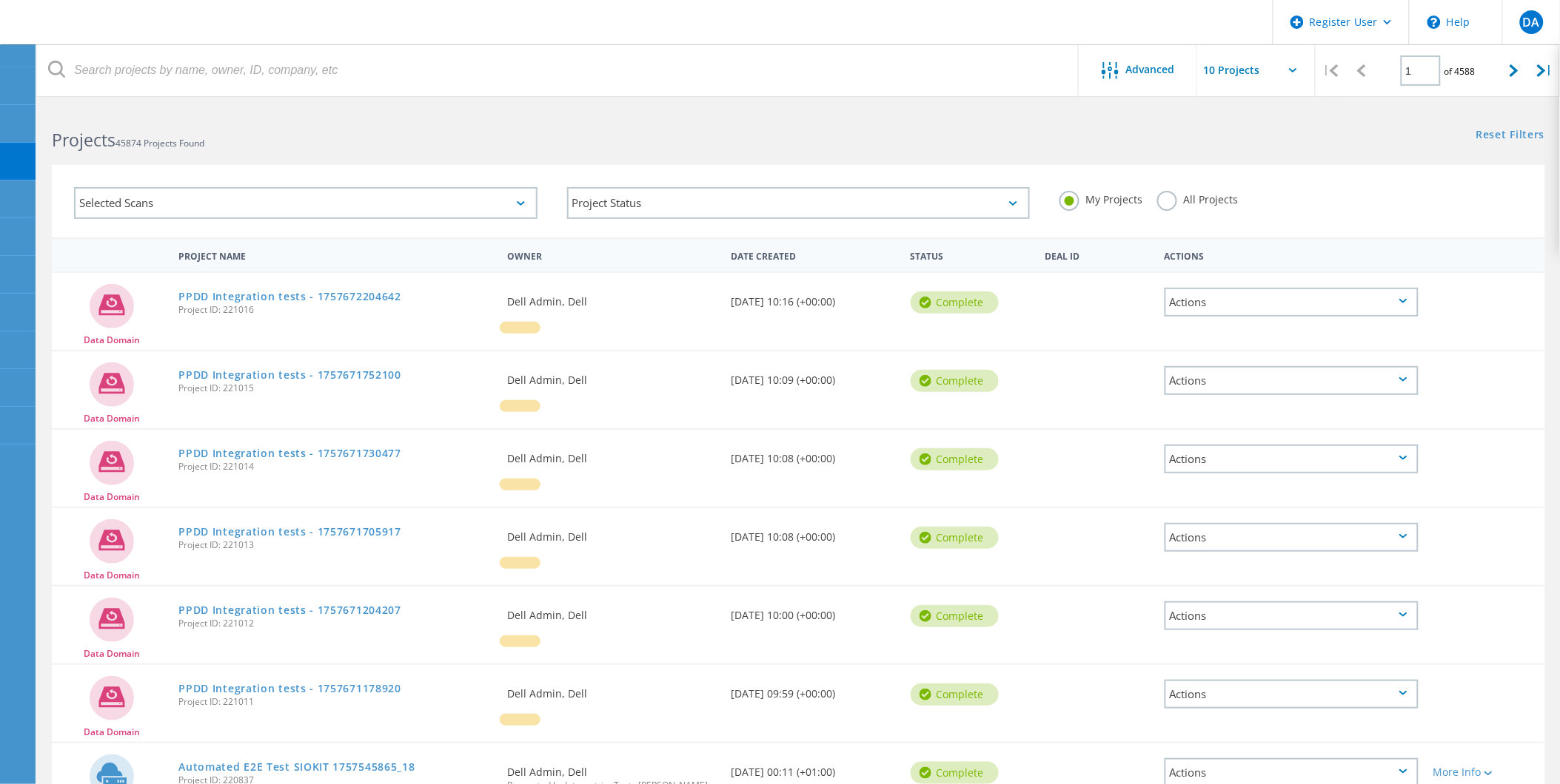
click at [402, 201] on div "Selected Scans" at bounding box center [305, 202] width 463 height 32
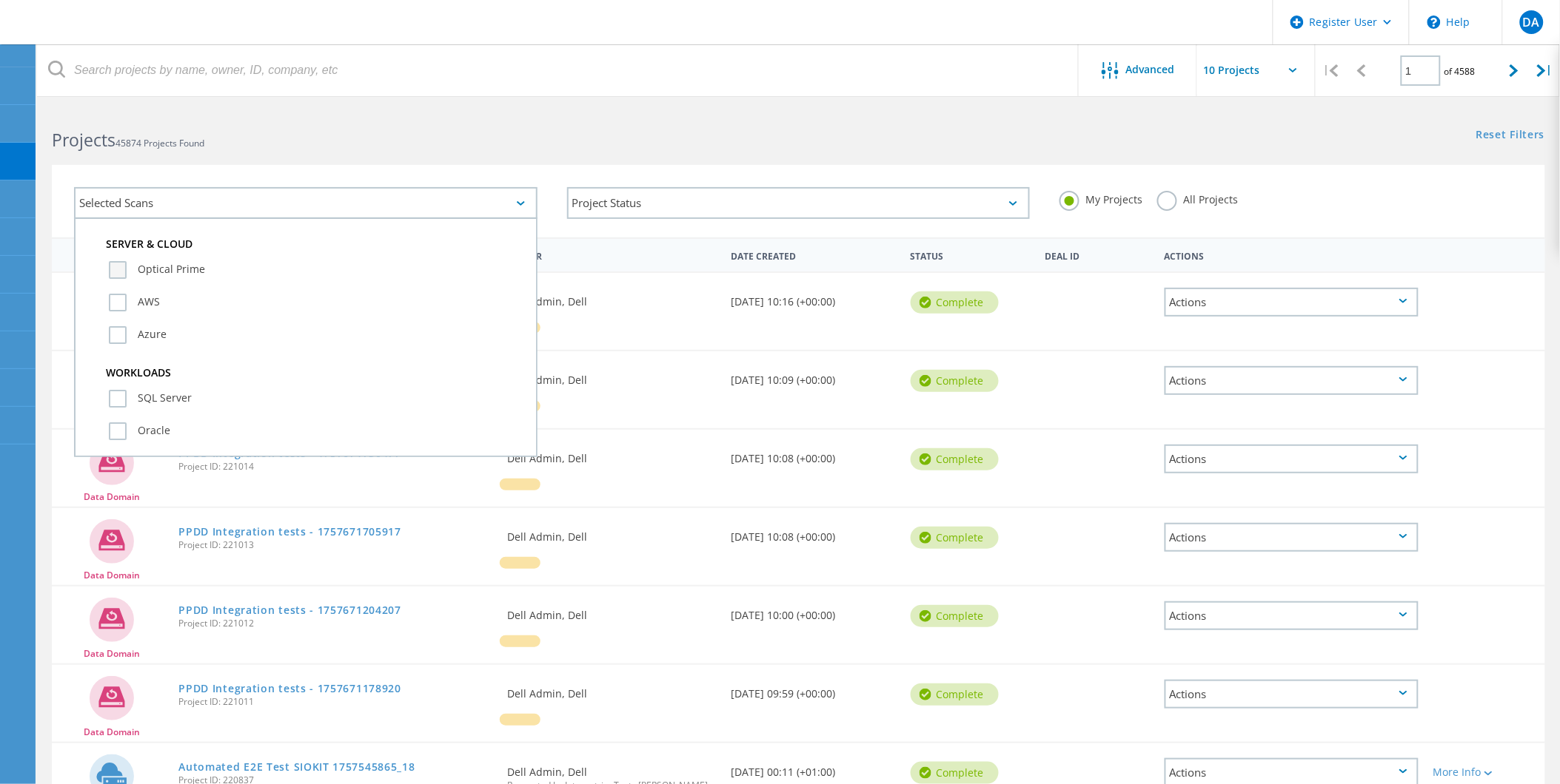
click at [142, 264] on label "Optical Prime" at bounding box center [318, 270] width 420 height 18
click at [0, 0] on input "Optical Prime" at bounding box center [0, 0] width 0 height 0
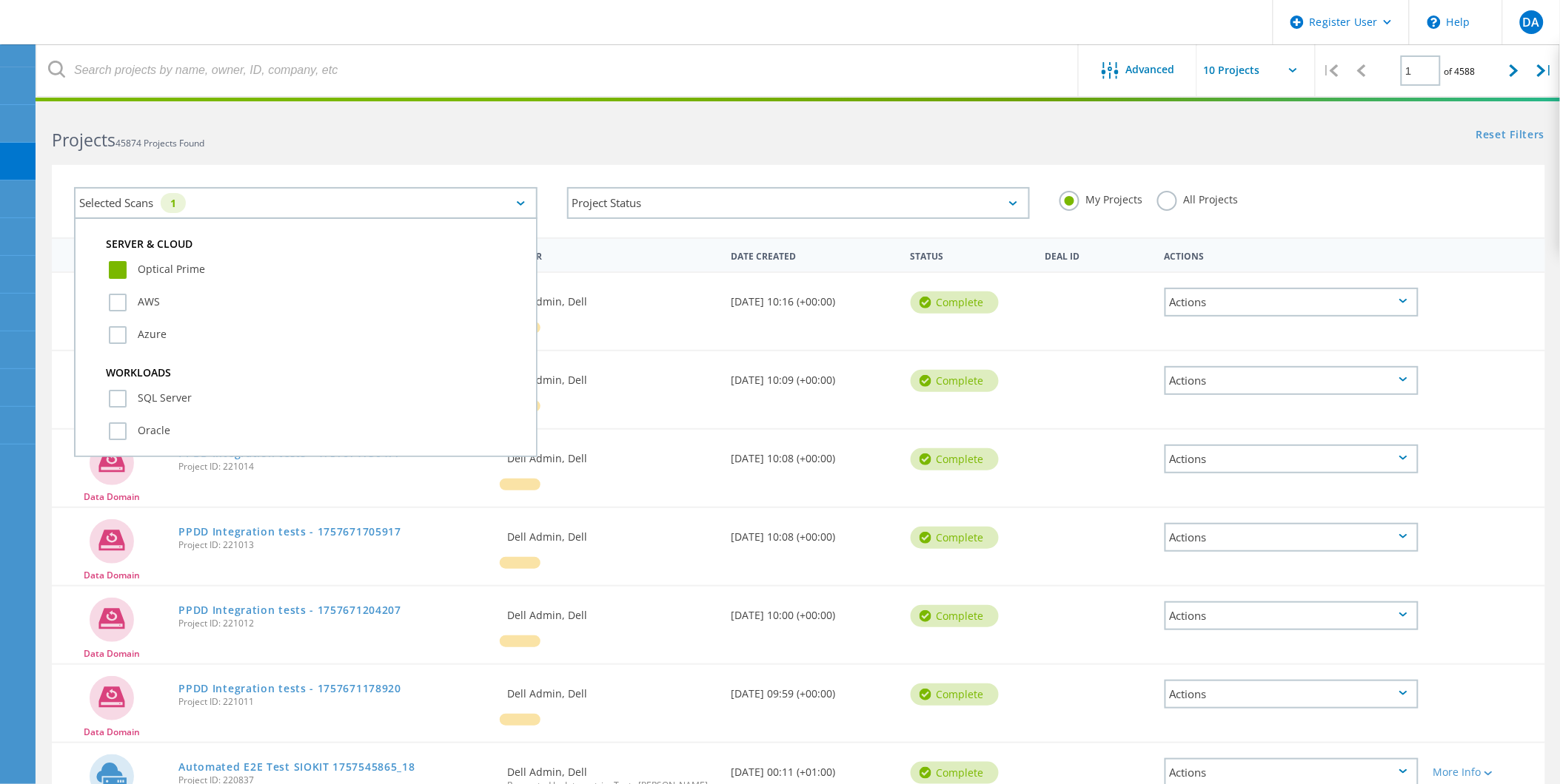
click at [428, 190] on div "Selected Scans 1" at bounding box center [305, 202] width 463 height 32
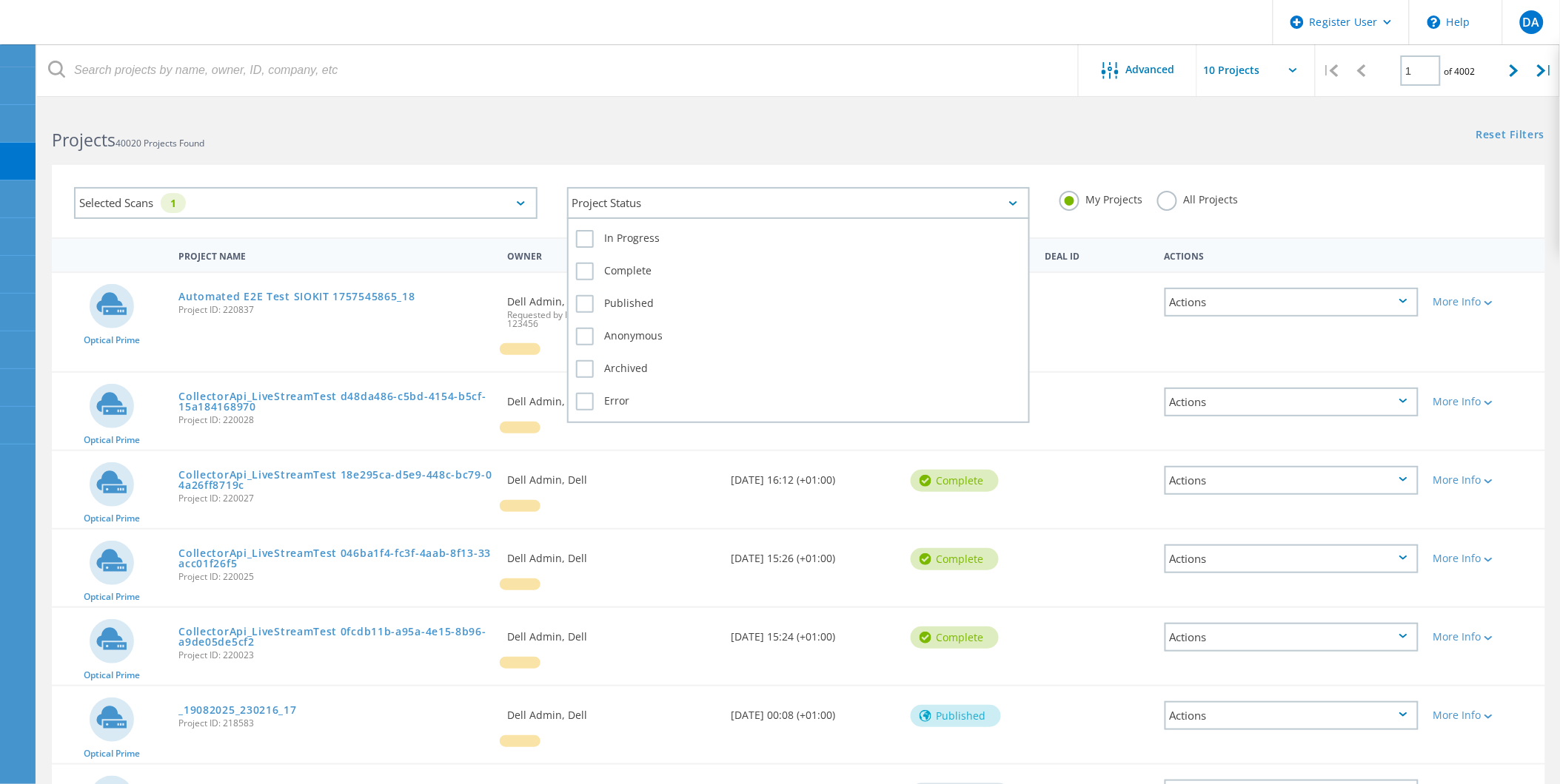
click at [674, 207] on div "Project Status" at bounding box center [799, 202] width 463 height 32
click at [654, 208] on div "Project Status" at bounding box center [799, 202] width 463 height 32
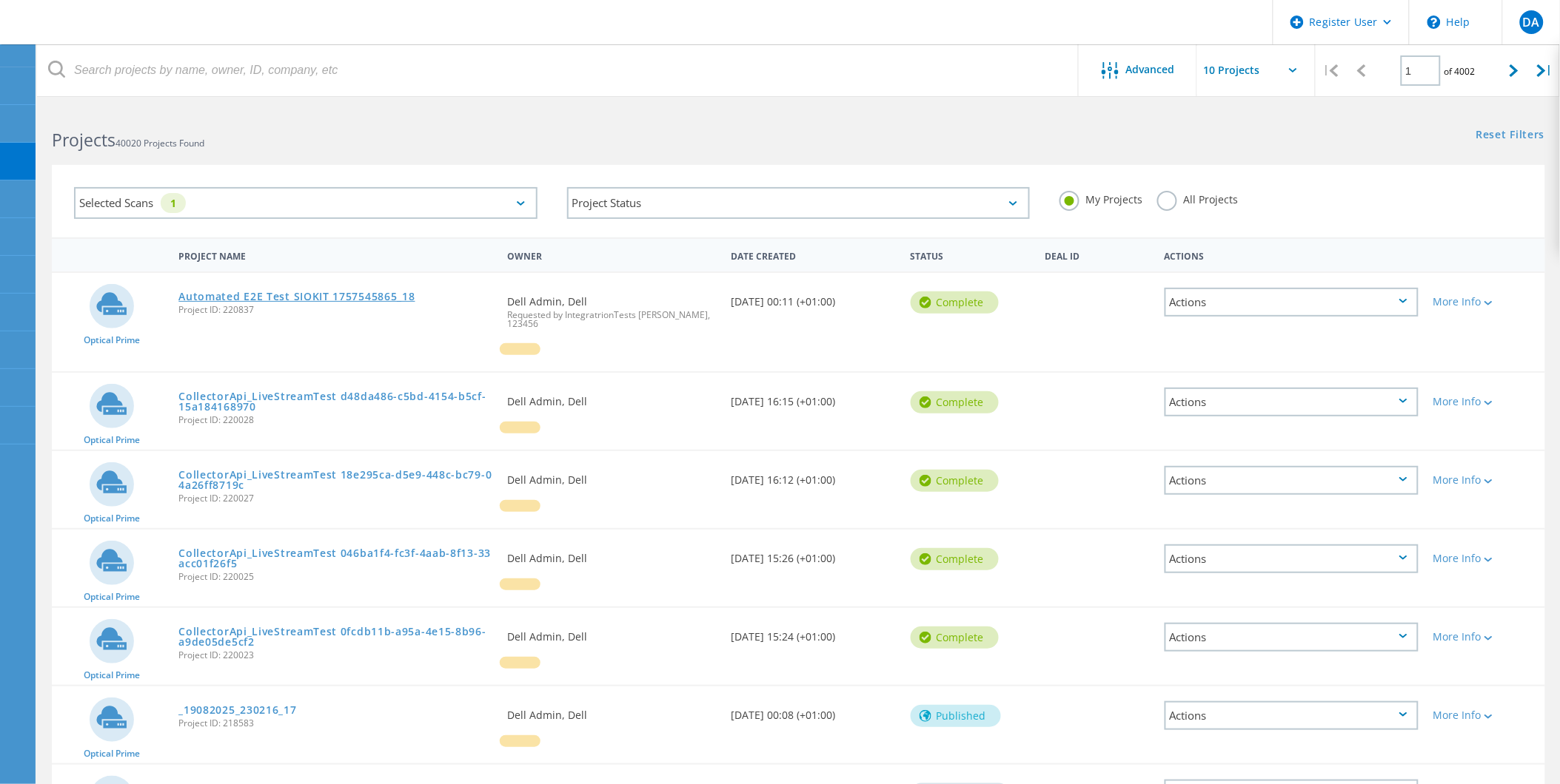
click at [229, 296] on link "Automated E2E Test SIOKIT 1757545865_18" at bounding box center [296, 296] width 236 height 11
